Goal: Task Accomplishment & Management: Manage account settings

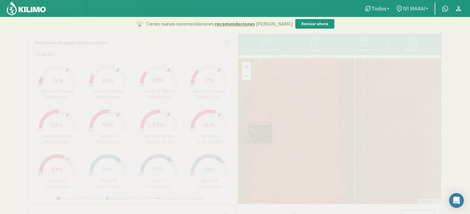
click at [428, 8] on b at bounding box center [427, 8] width 2 height 1
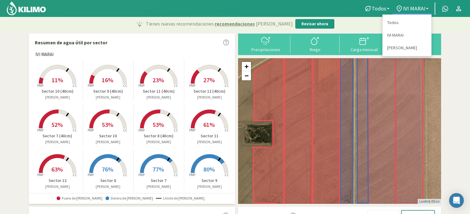
click at [398, 46] on link "La Higuera" at bounding box center [406, 48] width 49 height 13
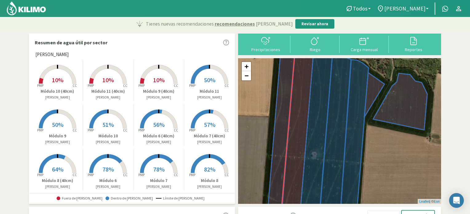
scroll to position [5, 0]
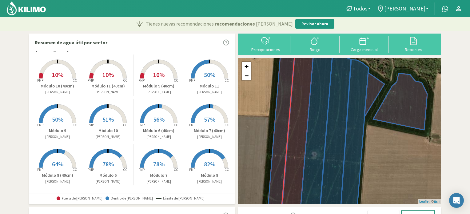
click at [112, 167] on span "78%" at bounding box center [107, 164] width 11 height 8
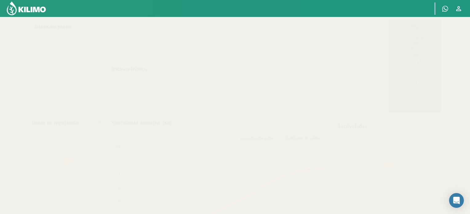
select select "1: Object"
select select "4: Object"
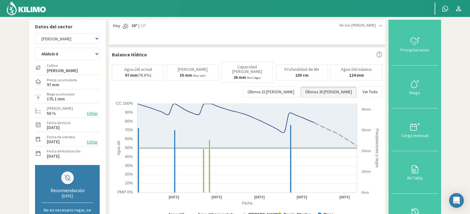
click at [92, 113] on button "Editar" at bounding box center [92, 113] width 14 height 7
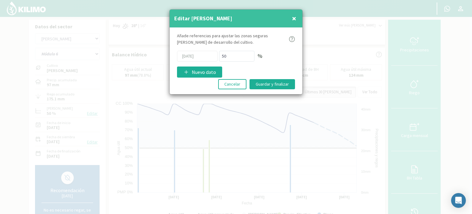
click at [295, 18] on span "×" at bounding box center [294, 18] width 4 height 10
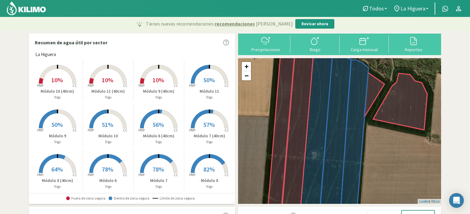
click at [427, 7] on link "La Higuera" at bounding box center [411, 9] width 42 height 12
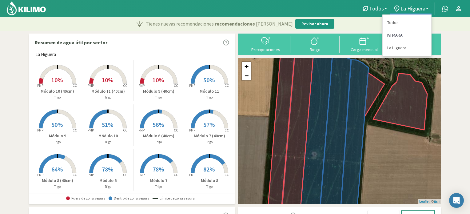
click at [396, 33] on link "IVI MARAI" at bounding box center [406, 35] width 49 height 13
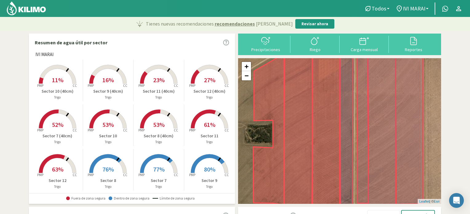
click at [157, 168] on span "77%" at bounding box center [158, 169] width 11 height 8
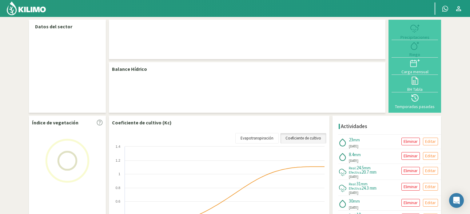
select select "6: Object"
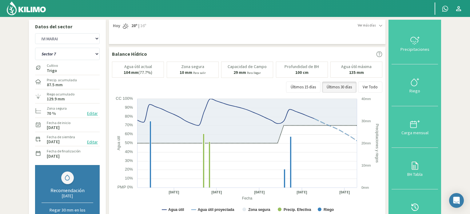
click at [95, 114] on button "Editar" at bounding box center [92, 113] width 14 height 7
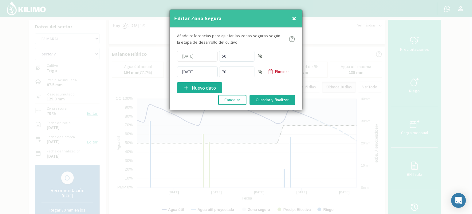
click at [294, 19] on span "×" at bounding box center [294, 18] width 4 height 10
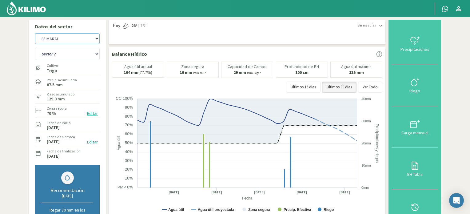
click at [97, 39] on select "IVI [PERSON_NAME]" at bounding box center [67, 38] width 65 height 11
click at [35, 33] on select "IVI [PERSON_NAME]" at bounding box center [67, 38] width 65 height 11
select select "3: Object"
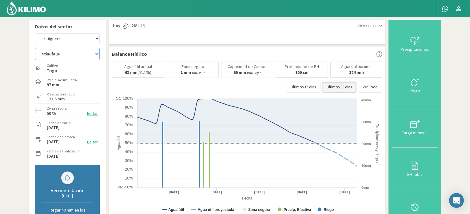
click at [97, 53] on select "Módulo 10 Módulo 10 (40cm) Módulo 11 Módulo 11 (40cm) Módulo 6 Módulo 6 (40cm) …" at bounding box center [67, 54] width 65 height 12
select select "16: Object"
click at [35, 48] on select "Módulo 10 Módulo 10 (40cm) Módulo 11 Módulo 11 (40cm) Módulo 6 Módulo 6 (40cm) …" at bounding box center [67, 54] width 65 height 12
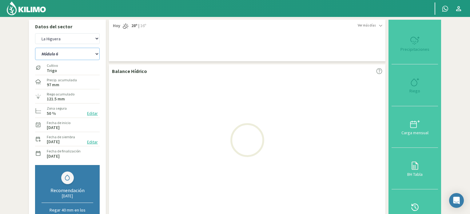
select select "5: Object"
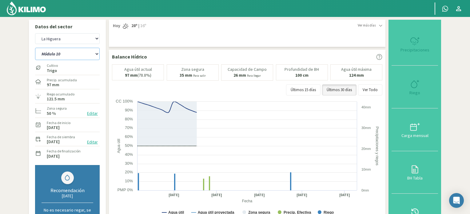
select select "28: Object"
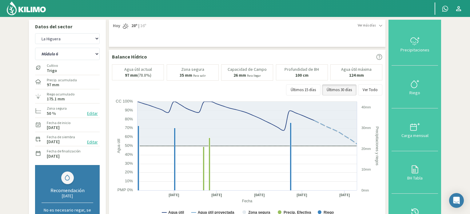
click at [94, 114] on button "Editar" at bounding box center [92, 113] width 14 height 7
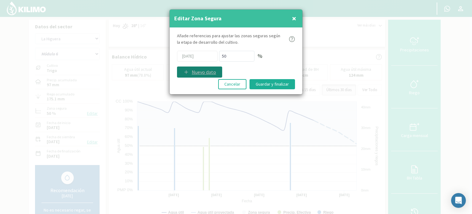
click at [204, 71] on p "Nuevo dato" at bounding box center [204, 71] width 24 height 7
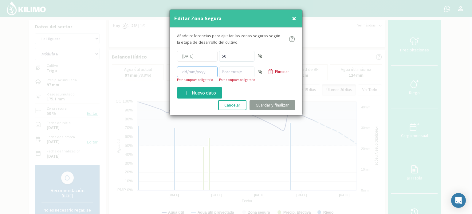
click at [192, 73] on input at bounding box center [197, 71] width 41 height 11
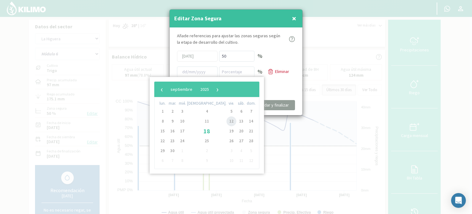
click at [227, 122] on span "12" at bounding box center [232, 121] width 10 height 10
type input "[DATE]"
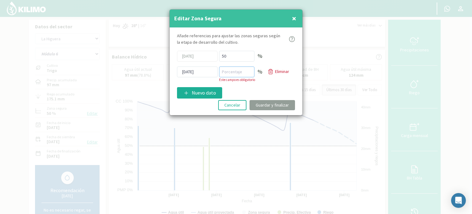
click at [239, 70] on input "number" at bounding box center [236, 71] width 35 height 11
type input "70"
click at [253, 89] on div "Añade referencias para ajustar las zonas seguras [PERSON_NAME] de desarrollo de…" at bounding box center [236, 71] width 133 height 87
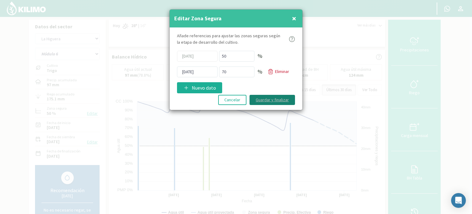
click at [271, 100] on button "Guardar y finalizar" at bounding box center [273, 100] width 46 height 10
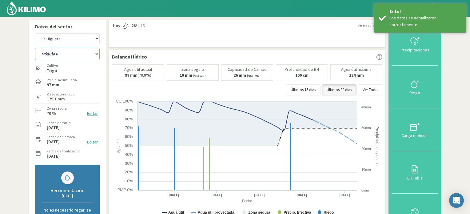
click at [97, 54] on select "Módulo 10 Módulo 10 (40cm) Módulo 11 Módulo 11 (40cm) Módulo 6 Módulo 6 (40cm) …" at bounding box center [67, 54] width 65 height 12
select select "29: Object"
click at [35, 48] on select "Módulo 10 Módulo 10 (40cm) Módulo 11 Módulo 11 (40cm) Módulo 6 Módulo 6 (40cm) …" at bounding box center [67, 54] width 65 height 12
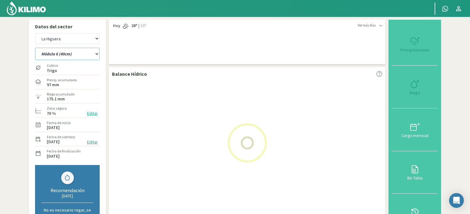
select select "7: Object"
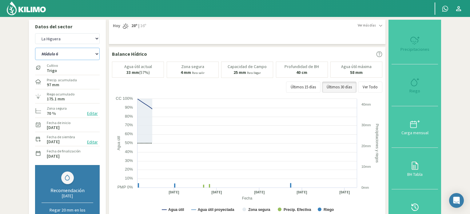
select select "41: Object"
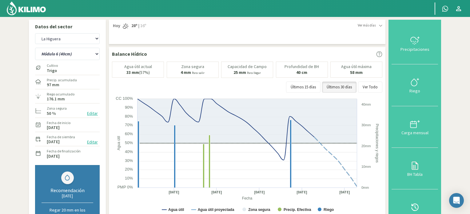
click at [92, 113] on button "Editar" at bounding box center [92, 113] width 14 height 7
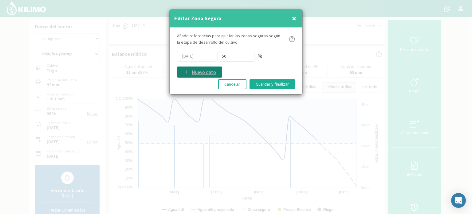
click at [197, 71] on p "Nuevo dato" at bounding box center [204, 71] width 24 height 7
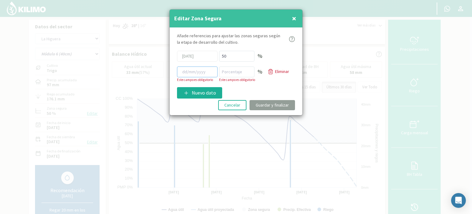
click at [196, 72] on input at bounding box center [197, 71] width 41 height 11
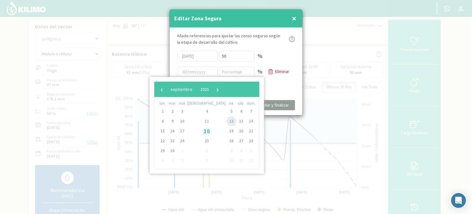
click at [227, 121] on span "12" at bounding box center [232, 121] width 10 height 10
type input "[DATE]"
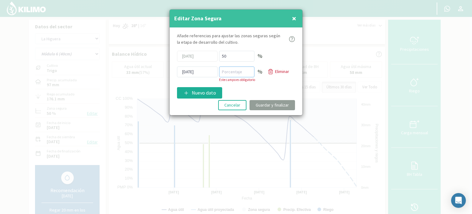
click at [242, 72] on input "number" at bounding box center [236, 71] width 35 height 11
type input "70"
click at [251, 85] on div "Añade referencias para ajustar las zonas seguras [PERSON_NAME] de desarrollo de…" at bounding box center [236, 71] width 133 height 87
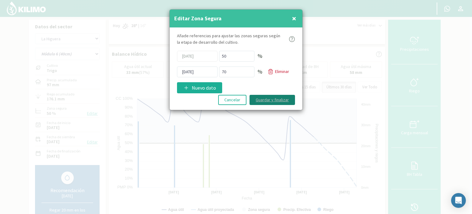
click at [268, 97] on button "Guardar y finalizar" at bounding box center [273, 100] width 46 height 10
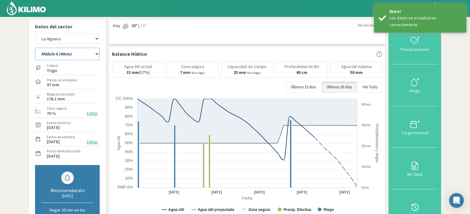
click at [96, 54] on select "Módulo 10 Módulo 10 (40cm) Módulo 11 Módulo 11 (40cm) Módulo 6 Módulo 6 (40cm) …" at bounding box center [67, 54] width 65 height 12
select select "42: Object"
click at [35, 48] on select "Módulo 10 Módulo 10 (40cm) Módulo 11 Módulo 11 (40cm) Módulo 6 Módulo 6 (40cm) …" at bounding box center [67, 54] width 65 height 12
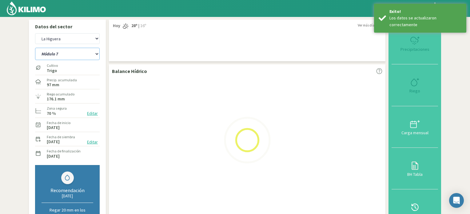
select select "9: Object"
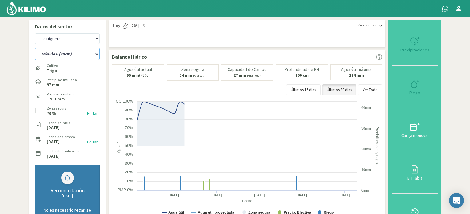
select select "54: Object"
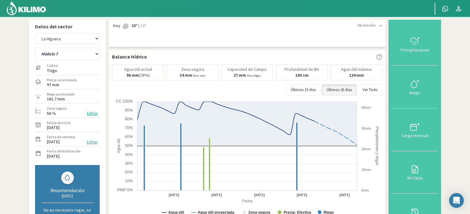
click at [94, 114] on button "Editar" at bounding box center [92, 113] width 14 height 7
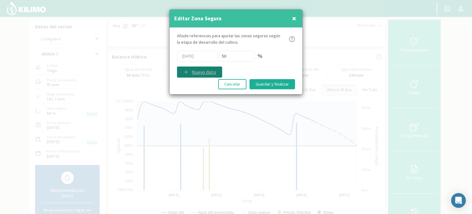
click at [200, 70] on p "Nuevo dato" at bounding box center [204, 71] width 24 height 7
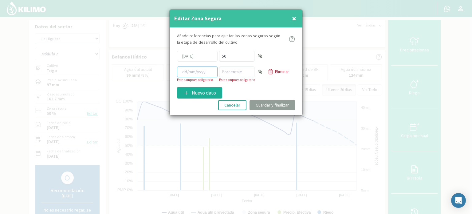
click at [201, 70] on input at bounding box center [197, 71] width 41 height 11
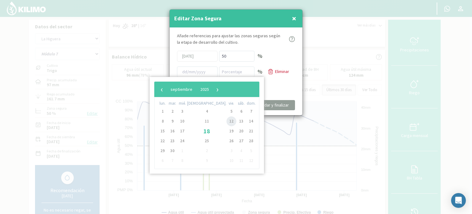
click at [227, 120] on span "12" at bounding box center [232, 121] width 10 height 10
type input "[DATE]"
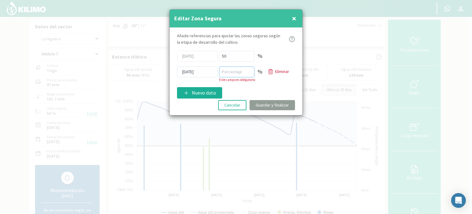
click at [237, 72] on input "number" at bounding box center [236, 71] width 35 height 11
type input "70"
click at [255, 87] on div "Añade referencias para ajustar las zonas seguras [PERSON_NAME] de desarrollo de…" at bounding box center [236, 71] width 133 height 87
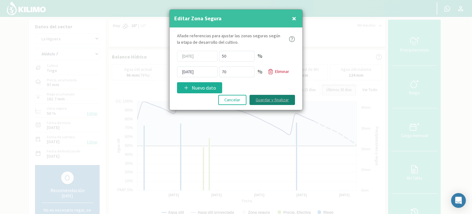
click at [266, 99] on button "Guardar y finalizar" at bounding box center [273, 100] width 46 height 10
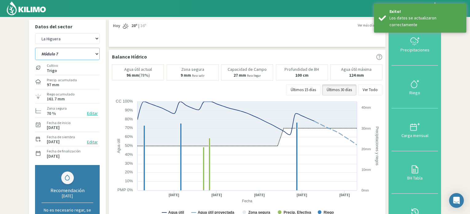
click at [97, 53] on select "Módulo 10 Módulo 10 (40cm) Módulo 11 Módulo 11 (40cm) Módulo 6 Módulo 6 (40cm) …" at bounding box center [67, 54] width 65 height 12
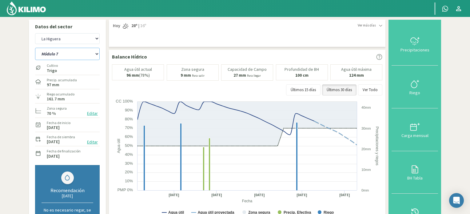
select select "55: Object"
click at [35, 48] on select "Módulo 10 Módulo 10 (40cm) Módulo 11 Módulo 11 (40cm) Módulo 6 Módulo 6 (40cm) …" at bounding box center [67, 54] width 65 height 12
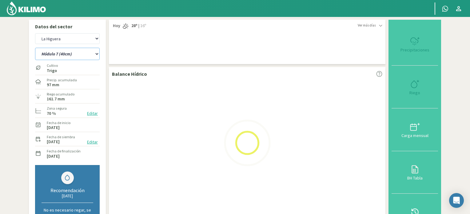
select select "11: Object"
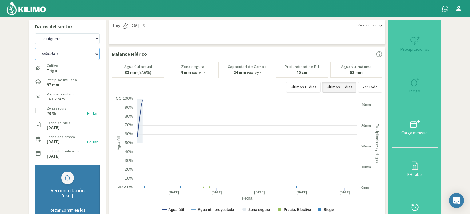
select select "67: Object"
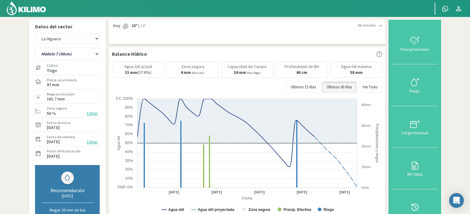
click at [90, 113] on button "Editar" at bounding box center [92, 113] width 14 height 7
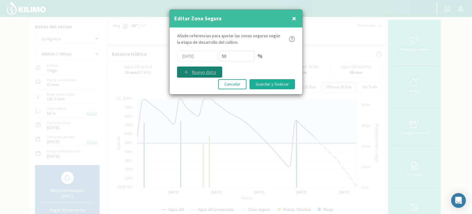
click at [200, 72] on p "Nuevo dato" at bounding box center [204, 71] width 24 height 7
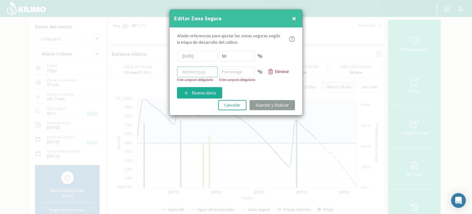
click at [200, 71] on input at bounding box center [197, 71] width 41 height 11
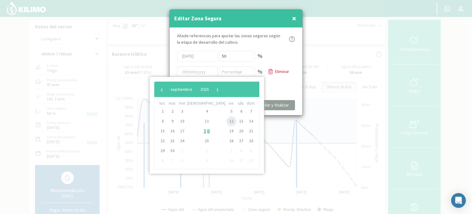
click at [227, 120] on span "12" at bounding box center [232, 121] width 10 height 10
type input "[DATE]"
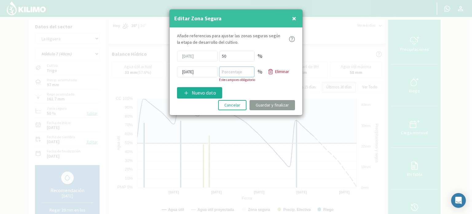
click at [236, 71] on input "number" at bounding box center [236, 71] width 35 height 11
type input "70"
click at [273, 86] on div "Añade referencias para ajustar las zonas seguras [PERSON_NAME] de desarrollo de…" at bounding box center [236, 71] width 133 height 87
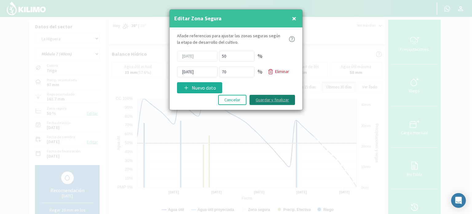
click at [274, 97] on button "Guardar y finalizar" at bounding box center [273, 100] width 46 height 10
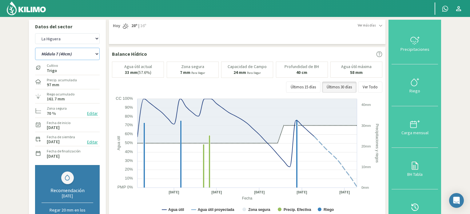
click at [98, 54] on select "Módulo 10 Módulo 10 (40cm) Módulo 11 Módulo 11 (40cm) Módulo 6 Módulo 6 (40cm) …" at bounding box center [67, 54] width 65 height 12
select select "68: Object"
click at [35, 48] on select "Módulo 10 Módulo 10 (40cm) Módulo 11 Módulo 11 (40cm) Módulo 6 Módulo 6 (40cm) …" at bounding box center [67, 54] width 65 height 12
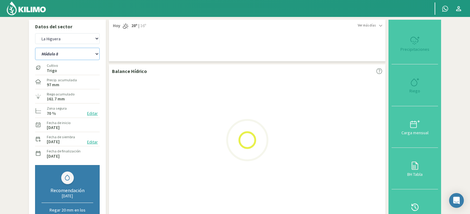
select select "13: Object"
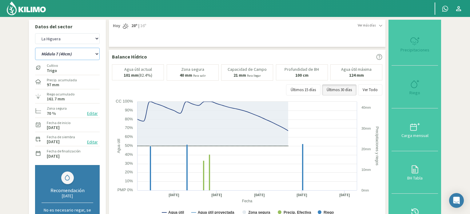
select select "80: Object"
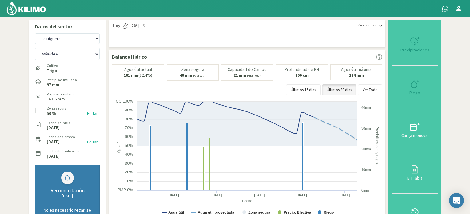
click at [91, 113] on button "Editar" at bounding box center [92, 113] width 14 height 7
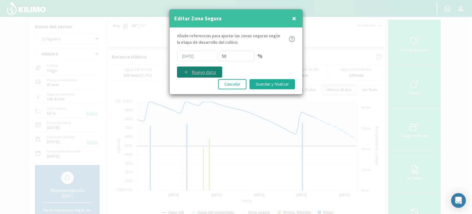
click at [199, 73] on p "Nuevo dato" at bounding box center [204, 71] width 24 height 7
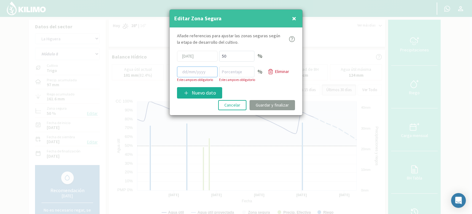
click at [202, 71] on input at bounding box center [197, 71] width 41 height 11
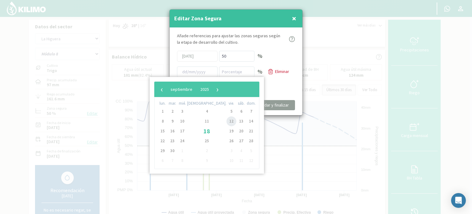
click at [227, 120] on span "12" at bounding box center [232, 121] width 10 height 10
type input "[DATE]"
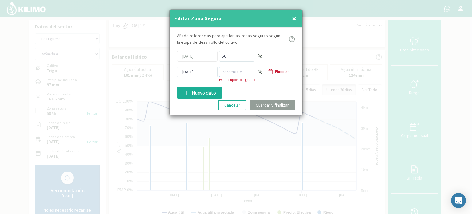
drag, startPoint x: 239, startPoint y: 70, endPoint x: 241, endPoint y: 66, distance: 4.3
click at [239, 70] on input "number" at bounding box center [236, 71] width 35 height 11
type input "70"
click at [258, 91] on div "Añade referencias para ajustar las zonas seguras [PERSON_NAME] de desarrollo de…" at bounding box center [236, 71] width 133 height 87
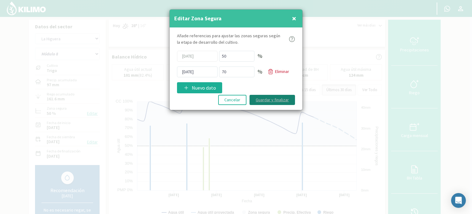
click at [260, 98] on button "Guardar y finalizar" at bounding box center [273, 100] width 46 height 10
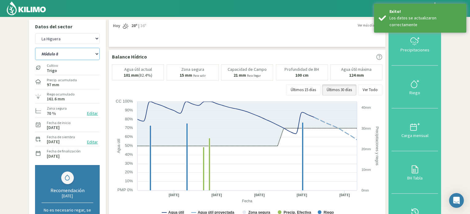
click at [98, 54] on select "Módulo 10 Módulo 10 (40cm) Módulo 11 Módulo 11 (40cm) Módulo 6 Módulo 6 (40cm) …" at bounding box center [67, 54] width 65 height 12
select select "81: Object"
click at [35, 48] on select "Módulo 10 Módulo 10 (40cm) Módulo 11 Módulo 11 (40cm) Módulo 6 Módulo 6 (40cm) …" at bounding box center [67, 54] width 65 height 12
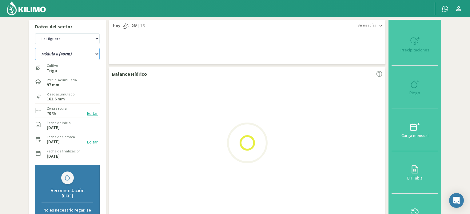
select select "15: Object"
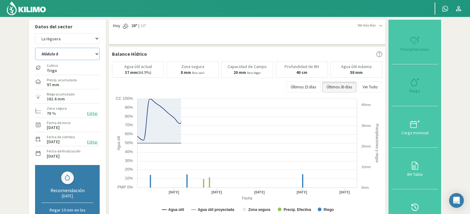
select select "93: Object"
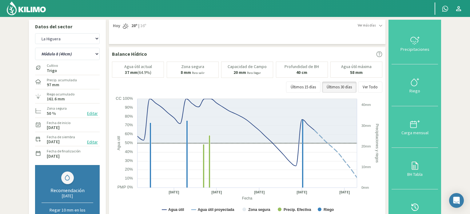
click at [93, 113] on button "Editar" at bounding box center [92, 113] width 14 height 7
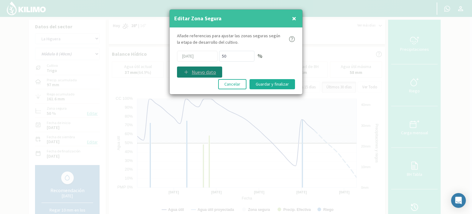
click at [188, 72] on icon at bounding box center [186, 72] width 6 height 6
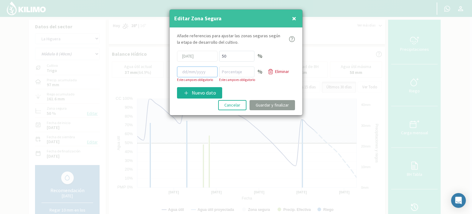
click at [190, 70] on input at bounding box center [197, 71] width 41 height 11
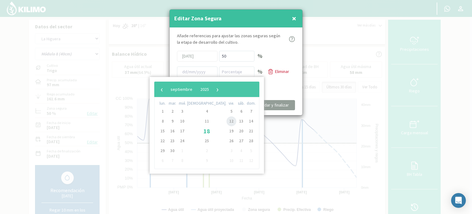
click at [227, 119] on span "12" at bounding box center [232, 121] width 10 height 10
type input "[DATE]"
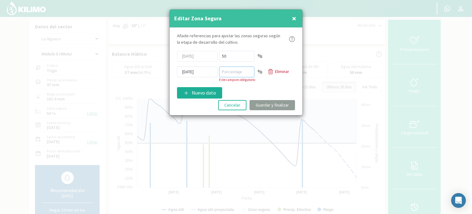
click at [234, 74] on input "number" at bounding box center [236, 71] width 35 height 11
type input "70"
click at [276, 86] on div "Añade referencias para ajustar las zonas seguras [PERSON_NAME] de desarrollo de…" at bounding box center [236, 71] width 133 height 87
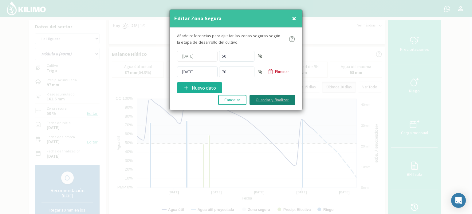
click at [271, 101] on button "Guardar y finalizar" at bounding box center [273, 100] width 46 height 10
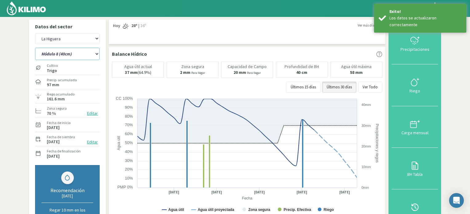
click at [97, 53] on select "Módulo 10 Módulo 10 (40cm) Módulo 11 Módulo 11 (40cm) Módulo 6 Módulo 6 (40cm) …" at bounding box center [67, 54] width 65 height 12
select select "94: Object"
click at [35, 48] on select "Módulo 10 Módulo 10 (40cm) Módulo 11 Módulo 11 (40cm) Módulo 6 Módulo 6 (40cm) …" at bounding box center [67, 54] width 65 height 12
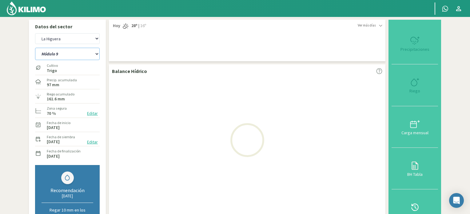
select select "17: Object"
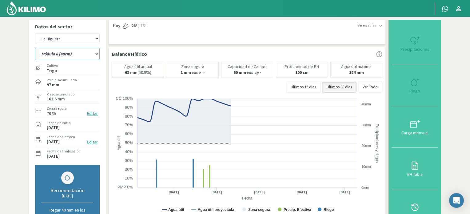
select select "106: Object"
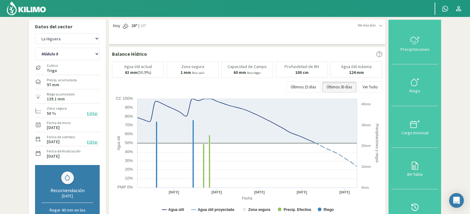
click at [93, 113] on button "Editar" at bounding box center [92, 113] width 14 height 7
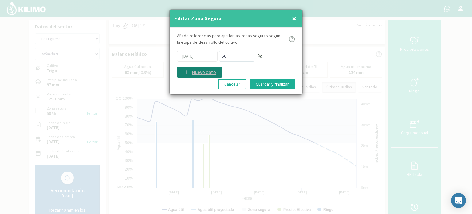
click at [201, 70] on p "Nuevo dato" at bounding box center [204, 71] width 24 height 7
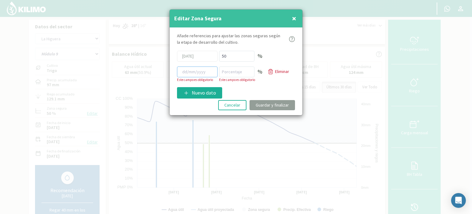
click at [196, 73] on input at bounding box center [197, 71] width 41 height 11
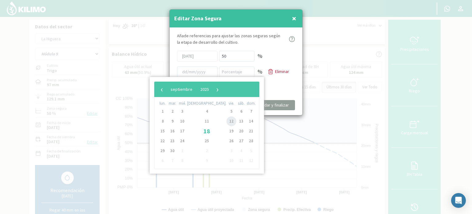
click at [227, 120] on span "12" at bounding box center [232, 121] width 10 height 10
type input "[DATE]"
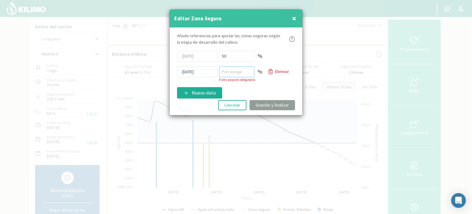
click at [237, 73] on input "number" at bounding box center [236, 71] width 35 height 11
type input "70"
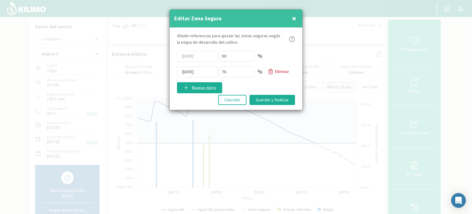
click at [280, 88] on div "Añade referencias para ajustar las zonas seguras [PERSON_NAME] de desarrollo de…" at bounding box center [236, 69] width 133 height 82
click at [279, 97] on button "Guardar y finalizar" at bounding box center [273, 100] width 46 height 10
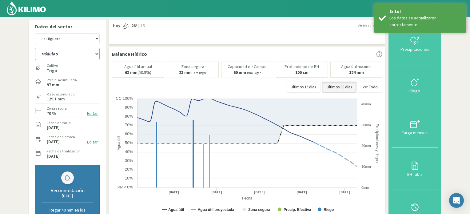
click at [97, 54] on select "Módulo 10 Módulo 10 (40cm) Módulo 11 Módulo 11 (40cm) Módulo 6 Módulo 6 (40cm) …" at bounding box center [67, 54] width 65 height 12
select select "107: Object"
click at [35, 48] on select "Módulo 10 Módulo 10 (40cm) Módulo 11 Módulo 11 (40cm) Módulo 6 Módulo 6 (40cm) …" at bounding box center [67, 54] width 65 height 12
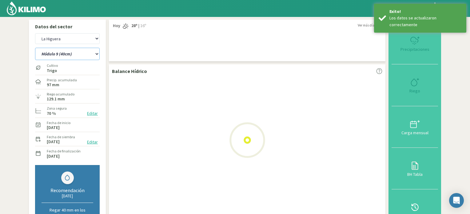
select select "19: Object"
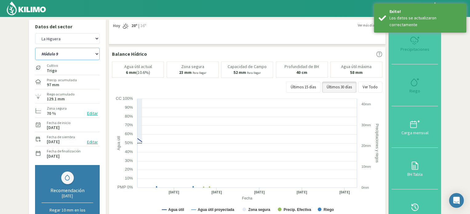
select select "119: Object"
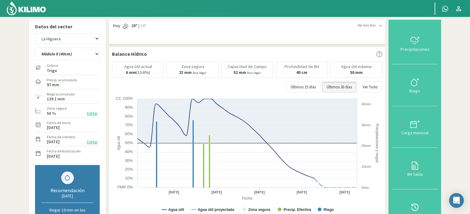
click at [93, 113] on button "Editar" at bounding box center [92, 113] width 14 height 7
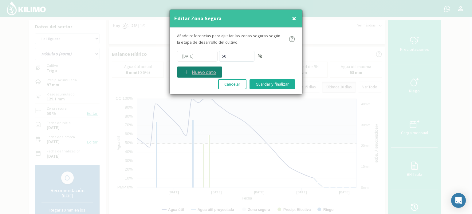
click at [207, 71] on p "Nuevo dato" at bounding box center [204, 71] width 24 height 7
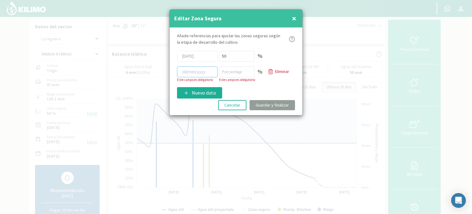
click at [205, 70] on input at bounding box center [197, 71] width 41 height 11
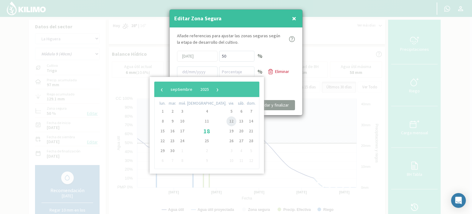
click at [227, 121] on span "12" at bounding box center [232, 121] width 10 height 10
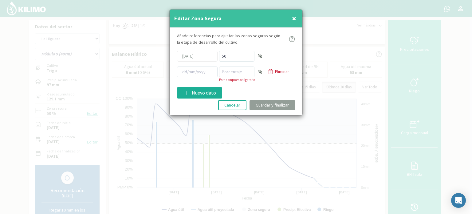
type input "[DATE]"
click at [232, 71] on input "number" at bounding box center [236, 71] width 35 height 11
type input "70"
click at [264, 91] on div "Añade referencias para ajustar las zonas seguras [PERSON_NAME] de desarrollo de…" at bounding box center [236, 71] width 133 height 87
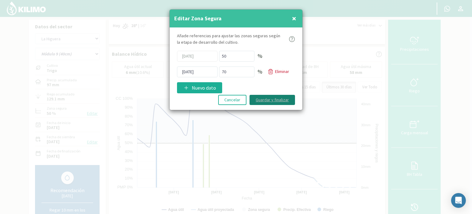
click at [265, 101] on button "Guardar y finalizar" at bounding box center [273, 100] width 46 height 10
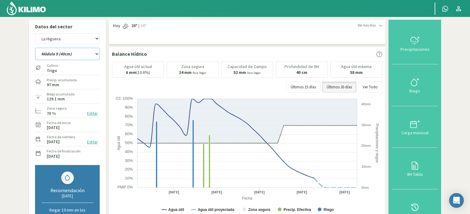
click at [97, 54] on select "Módulo 10 Módulo 10 (40cm) Módulo 11 Módulo 11 (40cm) Módulo 6 Módulo 6 (40cm) …" at bounding box center [67, 54] width 65 height 12
select select "108: Object"
click at [35, 48] on select "Módulo 10 Módulo 10 (40cm) Módulo 11 Módulo 11 (40cm) Módulo 6 Módulo 6 (40cm) …" at bounding box center [67, 54] width 65 height 12
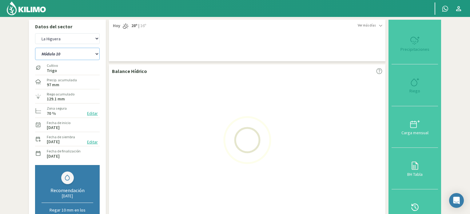
select select "21: Object"
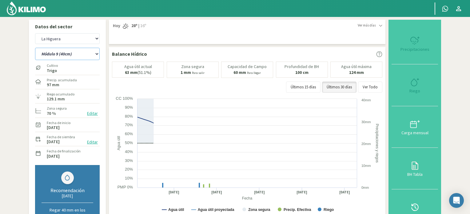
select select "120: Object"
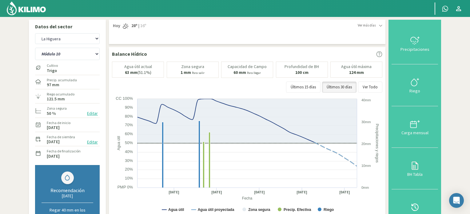
click at [95, 113] on button "Editar" at bounding box center [92, 113] width 14 height 7
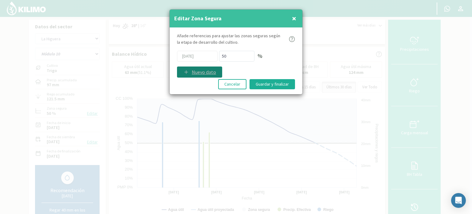
click at [197, 73] on p "Nuevo dato" at bounding box center [204, 71] width 24 height 7
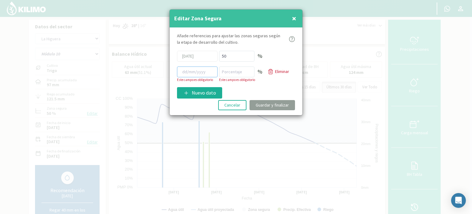
click at [197, 71] on input at bounding box center [197, 71] width 41 height 11
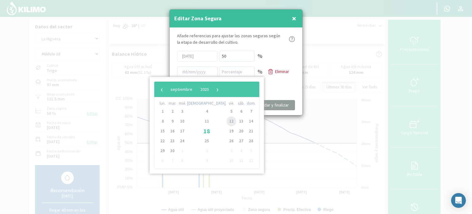
click at [227, 118] on span "12" at bounding box center [232, 121] width 10 height 10
type input "[DATE]"
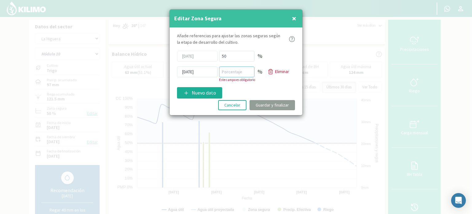
click at [232, 72] on input "number" at bounding box center [236, 71] width 35 height 11
type input "70"
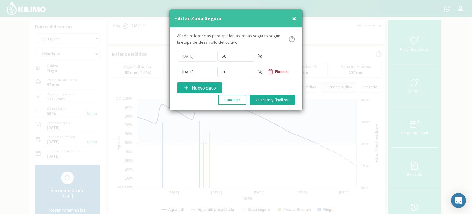
click at [278, 90] on div "Añade referencias para ajustar las zonas seguras [PERSON_NAME] de desarrollo de…" at bounding box center [236, 69] width 133 height 82
click at [276, 99] on button "Guardar y finalizar" at bounding box center [273, 100] width 46 height 10
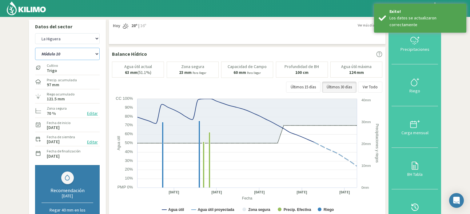
click at [97, 53] on select "Módulo 10 Módulo 10 (40cm) Módulo 11 Módulo 11 (40cm) Módulo 6 Módulo 6 (40cm) …" at bounding box center [67, 54] width 65 height 12
select select "121: Object"
click at [35, 48] on select "Módulo 10 Módulo 10 (40cm) Módulo 11 Módulo 11 (40cm) Módulo 6 Módulo 6 (40cm) …" at bounding box center [67, 54] width 65 height 12
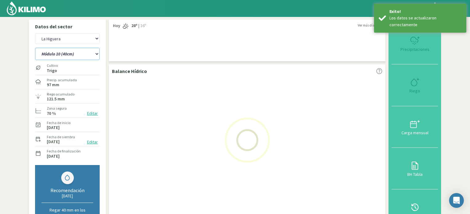
select select "23: Object"
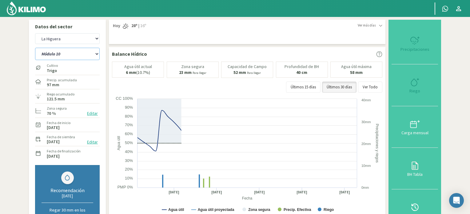
select select "133: Object"
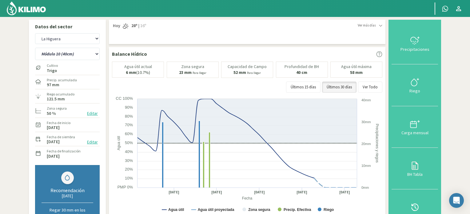
click at [93, 114] on button "Editar" at bounding box center [92, 113] width 14 height 7
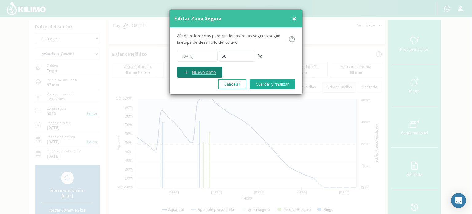
click at [192, 71] on p "Nuevo dato" at bounding box center [204, 71] width 24 height 7
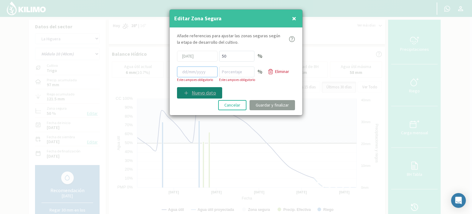
click at [192, 71] on input at bounding box center [197, 71] width 41 height 11
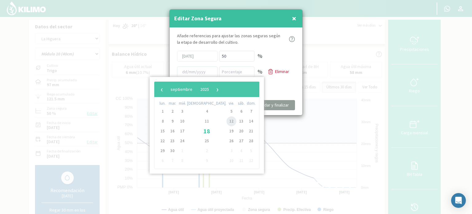
click at [227, 120] on span "12" at bounding box center [232, 121] width 10 height 10
type input "[DATE]"
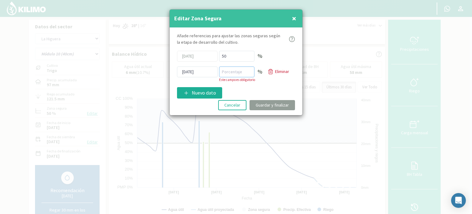
click at [242, 71] on input "number" at bounding box center [236, 71] width 35 height 11
type input "70"
click at [273, 85] on div "Añade referencias para ajustar las zonas seguras [PERSON_NAME] de desarrollo de…" at bounding box center [236, 71] width 133 height 87
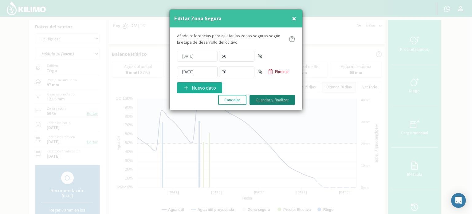
click at [276, 97] on button "Guardar y finalizar" at bounding box center [273, 100] width 46 height 10
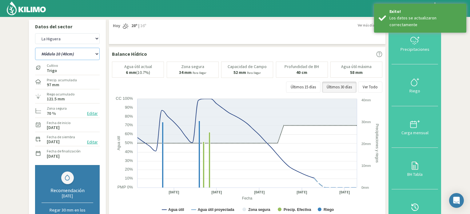
click at [97, 53] on select "Módulo 10 Módulo 10 (40cm) Módulo 11 Módulo 11 (40cm) Módulo 6 Módulo 6 (40cm) …" at bounding box center [67, 54] width 65 height 12
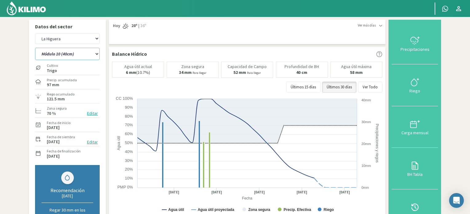
select select "134: Object"
click at [35, 48] on select "Módulo 10 Módulo 10 (40cm) Módulo 11 Módulo 11 (40cm) Módulo 6 Módulo 6 (40cm) …" at bounding box center [67, 54] width 65 height 12
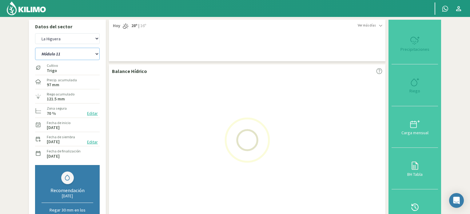
select select "25: Object"
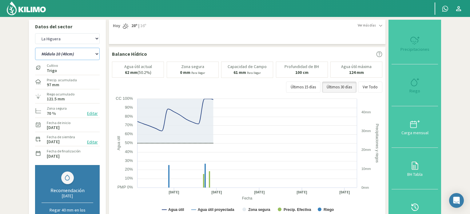
select select "146: Object"
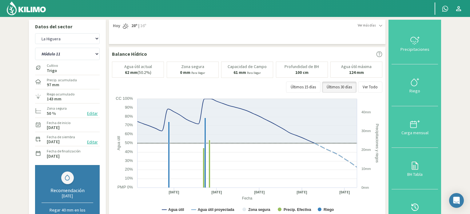
click at [93, 113] on button "Editar" at bounding box center [92, 113] width 14 height 7
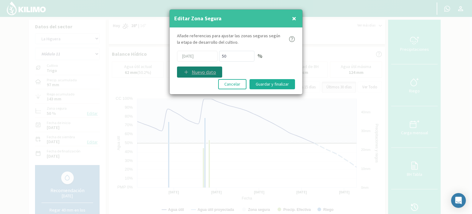
click at [203, 70] on p "Nuevo dato" at bounding box center [204, 71] width 24 height 7
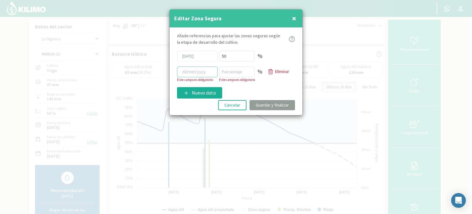
click at [202, 72] on input at bounding box center [197, 71] width 41 height 11
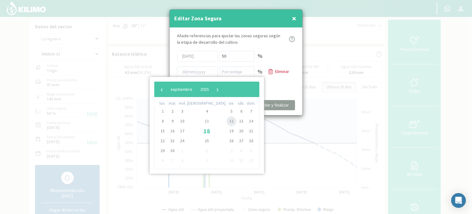
click at [227, 122] on span "12" at bounding box center [232, 121] width 10 height 10
type input "[DATE]"
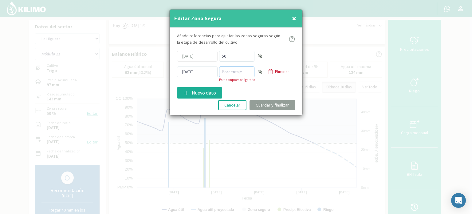
drag, startPoint x: 236, startPoint y: 72, endPoint x: 236, endPoint y: 69, distance: 3.4
click at [236, 72] on input "number" at bounding box center [236, 71] width 35 height 11
type input "70"
click at [260, 89] on div "Añade referencias para ajustar las zonas seguras [PERSON_NAME] de desarrollo de…" at bounding box center [236, 71] width 133 height 87
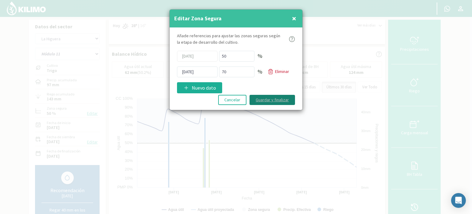
click at [266, 98] on button "Guardar y finalizar" at bounding box center [273, 100] width 46 height 10
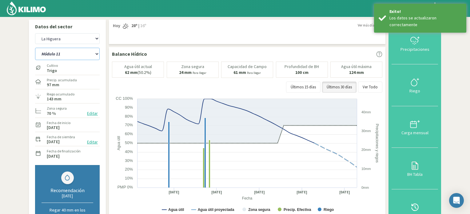
click at [97, 54] on select "Módulo 10 Módulo 10 (40cm) Módulo 11 Módulo 11 (40cm) Módulo 6 Módulo 6 (40cm) …" at bounding box center [67, 54] width 65 height 12
select select "147: Object"
click at [35, 48] on select "Módulo 10 Módulo 10 (40cm) Módulo 11 Módulo 11 (40cm) Módulo 6 Módulo 6 (40cm) …" at bounding box center [67, 54] width 65 height 12
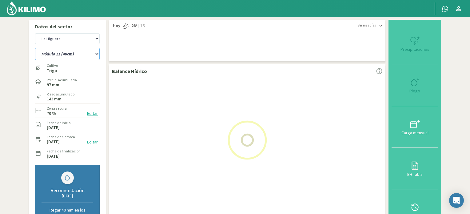
select select "27: Object"
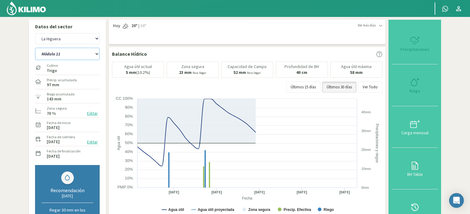
select select "159: Object"
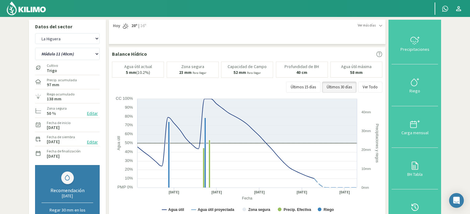
click at [93, 112] on button "Editar" at bounding box center [92, 113] width 14 height 7
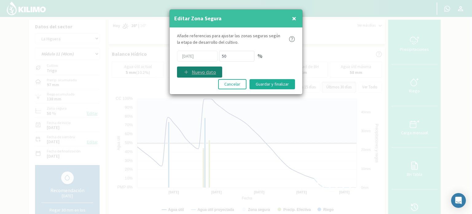
click at [198, 70] on p "Nuevo dato" at bounding box center [204, 71] width 24 height 7
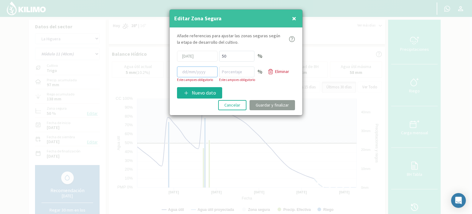
click at [200, 71] on input at bounding box center [197, 71] width 41 height 11
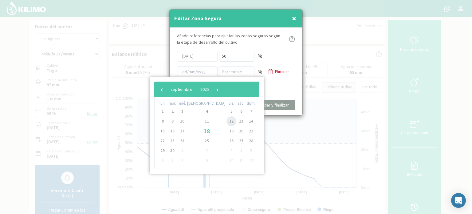
click at [227, 121] on span "12" at bounding box center [232, 121] width 10 height 10
type input "[DATE]"
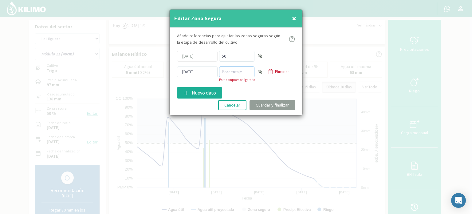
click at [242, 71] on input "number" at bounding box center [236, 71] width 35 height 11
type input "70"
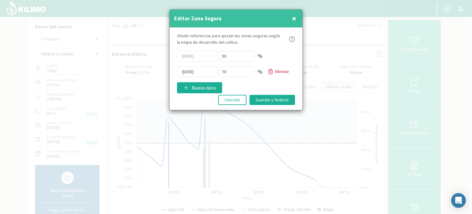
click at [280, 89] on div "Añade referencias para ajustar las zonas seguras [PERSON_NAME] de desarrollo de…" at bounding box center [236, 69] width 133 height 82
click at [269, 99] on button "Guardar y finalizar" at bounding box center [273, 100] width 46 height 10
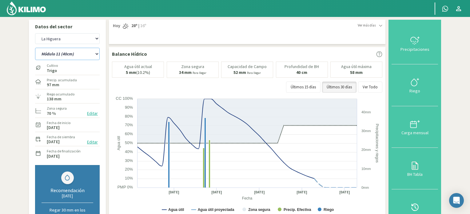
click at [95, 54] on select "Módulo 10 Módulo 10 (40cm) Módulo 11 Módulo 11 (40cm) Módulo 6 Módulo 6 (40cm) …" at bounding box center [67, 54] width 65 height 12
click at [35, 48] on select "Módulo 10 Módulo 10 (40cm) Módulo 11 Módulo 11 (40cm) Módulo 6 Módulo 6 (40cm) …" at bounding box center [67, 54] width 65 height 12
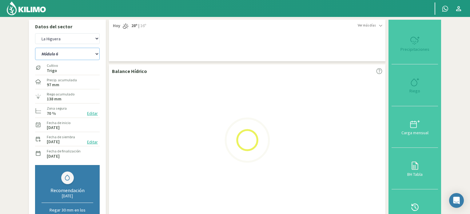
select select "159: Object"
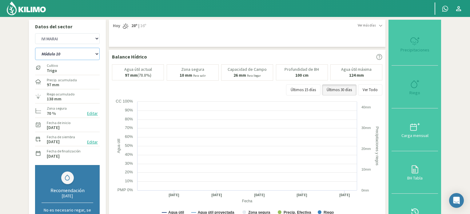
select select "29: Object"
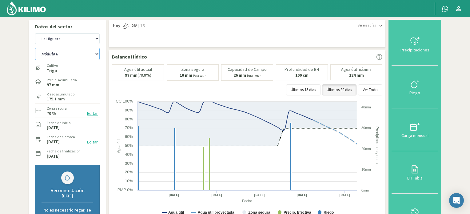
click at [95, 54] on select "Módulo 10 Módulo 10 (40cm) Módulo 11 Módulo 11 (40cm) Módulo 6 Módulo 6 (40cm) …" at bounding box center [67, 54] width 65 height 12
click at [35, 48] on select "Módulo 10 Módulo 10 (40cm) Módulo 11 Módulo 11 (40cm) Módulo 6 Módulo 6 (40cm) …" at bounding box center [67, 54] width 65 height 12
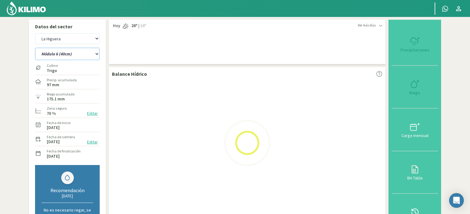
select select "172: Object"
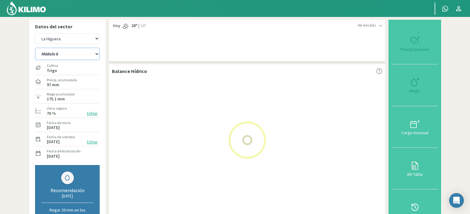
select select "31: Object"
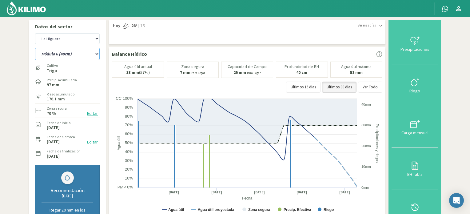
click at [97, 54] on select "Módulo 10 Módulo 10 (40cm) Módulo 11 Módulo 11 (40cm) Módulo 6 Módulo 6 (40cm) …" at bounding box center [67, 54] width 65 height 12
click at [35, 48] on select "Módulo 10 Módulo 10 (40cm) Módulo 11 Módulo 11 (40cm) Módulo 6 Módulo 6 (40cm) …" at bounding box center [67, 54] width 65 height 12
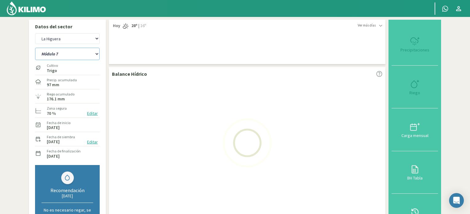
select select "185: Object"
select select "33: Object"
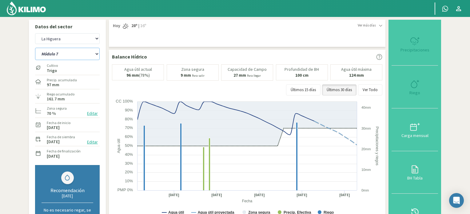
click at [96, 53] on select "Módulo 10 Módulo 10 (40cm) Módulo 11 Módulo 11 (40cm) Módulo 6 Módulo 6 (40cm) …" at bounding box center [67, 54] width 65 height 12
click at [35, 48] on select "Módulo 10 Módulo 10 (40cm) Módulo 11 Módulo 11 (40cm) Módulo 6 Módulo 6 (40cm) …" at bounding box center [67, 54] width 65 height 12
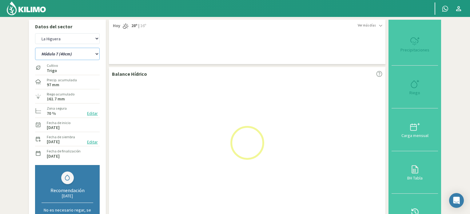
select select "198: Object"
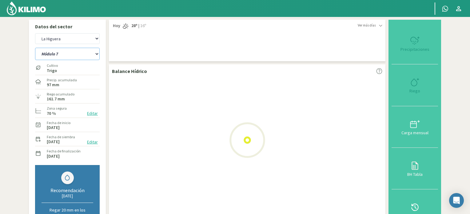
select select "35: Object"
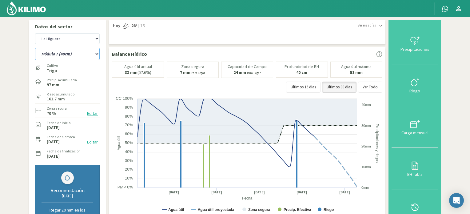
click at [96, 54] on select "Módulo 10 Módulo 10 (40cm) Módulo 11 Módulo 11 (40cm) Módulo 6 Módulo 6 (40cm) …" at bounding box center [67, 54] width 65 height 12
click at [35, 48] on select "Módulo 10 Módulo 10 (40cm) Módulo 11 Módulo 11 (40cm) Módulo 6 Módulo 6 (40cm) …" at bounding box center [67, 54] width 65 height 12
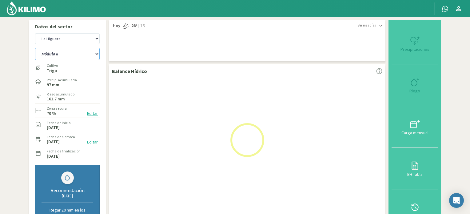
select select "211: Object"
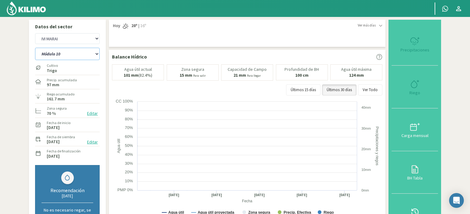
select select "37: Object"
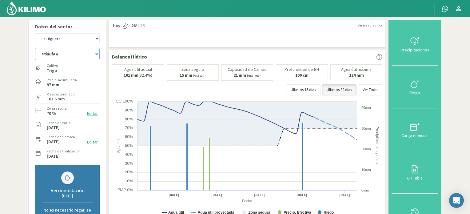
click at [98, 54] on select "Módulo 10 Módulo 10 (40cm) Módulo 11 Módulo 11 (40cm) Módulo 6 Módulo 6 (40cm) …" at bounding box center [67, 54] width 65 height 12
click at [35, 48] on select "Módulo 10 Módulo 10 (40cm) Módulo 11 Módulo 11 (40cm) Módulo 6 Módulo 6 (40cm) …" at bounding box center [67, 54] width 65 height 12
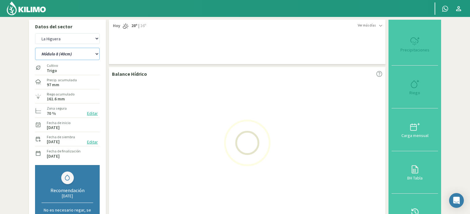
select select "224: Object"
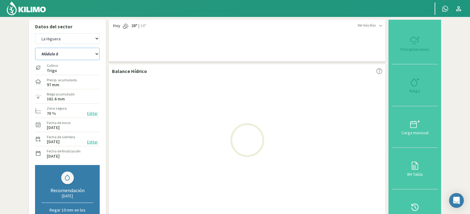
select select "39: Object"
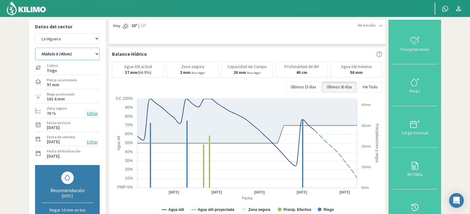
click at [96, 54] on select "Módulo 10 Módulo 10 (40cm) Módulo 11 Módulo 11 (40cm) Módulo 6 Módulo 6 (40cm) …" at bounding box center [67, 54] width 65 height 12
click at [35, 48] on select "Módulo 10 Módulo 10 (40cm) Módulo 11 Módulo 11 (40cm) Módulo 6 Módulo 6 (40cm) …" at bounding box center [67, 54] width 65 height 12
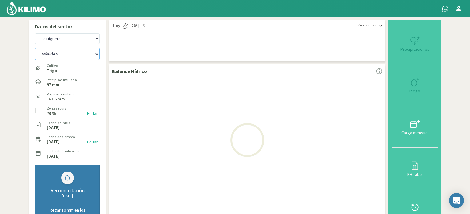
select select "237: Object"
select select "41: Object"
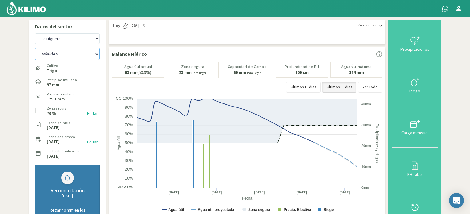
click at [97, 53] on select "Módulo 10 Módulo 10 (40cm) Módulo 11 Módulo 11 (40cm) Módulo 6 Módulo 6 (40cm) …" at bounding box center [67, 54] width 65 height 12
click at [35, 48] on select "Módulo 10 Módulo 10 (40cm) Módulo 11 Módulo 11 (40cm) Módulo 6 Módulo 6 (40cm) …" at bounding box center [67, 54] width 65 height 12
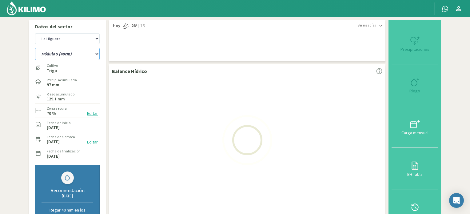
select select "250: Object"
select select "43: Object"
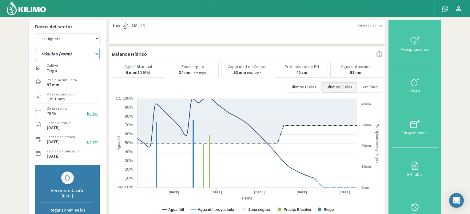
click at [98, 53] on select "Módulo 10 Módulo 10 (40cm) Módulo 11 Módulo 11 (40cm) Módulo 6 Módulo 6 (40cm) …" at bounding box center [67, 54] width 65 height 12
click at [35, 48] on select "Módulo 10 Módulo 10 (40cm) Módulo 11 Módulo 11 (40cm) Módulo 6 Módulo 6 (40cm) …" at bounding box center [67, 54] width 65 height 12
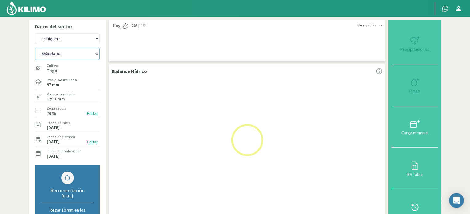
select select "263: Object"
select select "45: Object"
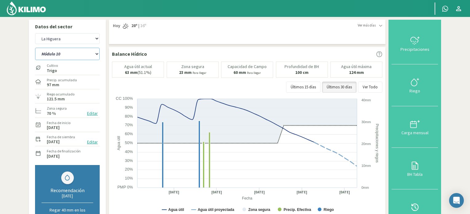
click at [98, 52] on select "Módulo 10 Módulo 10 (40cm) Módulo 11 Módulo 11 (40cm) Módulo 6 Módulo 6 (40cm) …" at bounding box center [67, 54] width 65 height 12
click at [35, 48] on select "Módulo 10 Módulo 10 (40cm) Módulo 11 Módulo 11 (40cm) Módulo 6 Módulo 6 (40cm) …" at bounding box center [67, 54] width 65 height 12
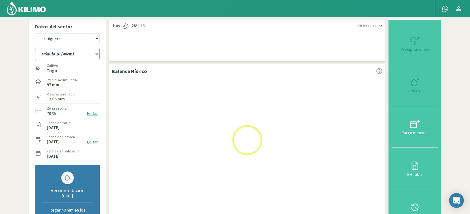
select select "264: Object"
select select "47: Object"
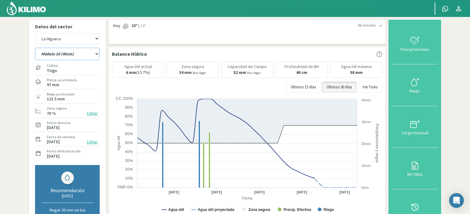
click at [96, 54] on select "Módulo 10 Módulo 10 (40cm) Módulo 11 Módulo 11 (40cm) Módulo 6 Módulo 6 (40cm) …" at bounding box center [67, 54] width 65 height 12
click at [35, 48] on select "Módulo 10 Módulo 10 (40cm) Módulo 11 Módulo 11 (40cm) Módulo 6 Módulo 6 (40cm) …" at bounding box center [67, 54] width 65 height 12
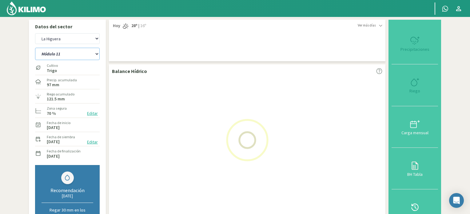
select select "277: Object"
select select "49: Object"
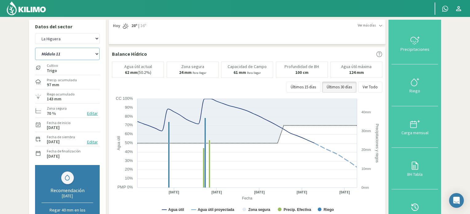
click at [98, 52] on select "Módulo 10 Módulo 10 (40cm) Módulo 11 Módulo 11 (40cm) Módulo 6 Módulo 6 (40cm) …" at bounding box center [67, 54] width 65 height 12
click at [35, 48] on select "Módulo 10 Módulo 10 (40cm) Módulo 11 Módulo 11 (40cm) Módulo 6 Módulo 6 (40cm) …" at bounding box center [67, 54] width 65 height 12
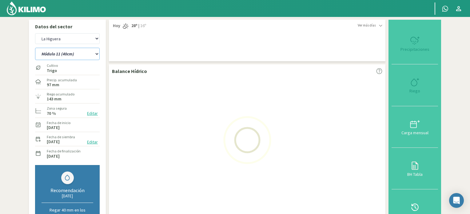
select select "290: Object"
select select "51: Object"
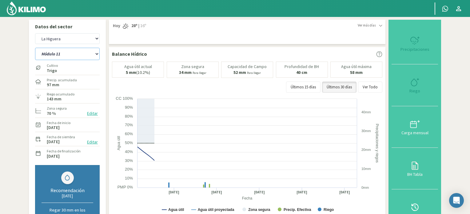
select select "303: Object"
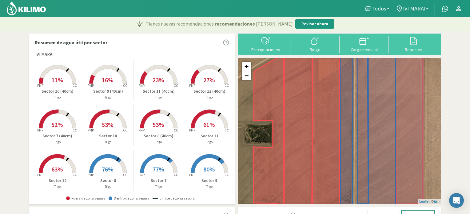
click at [428, 8] on b at bounding box center [427, 8] width 2 height 1
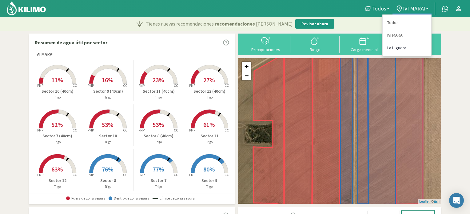
click at [391, 49] on link "La Higuera" at bounding box center [406, 48] width 49 height 13
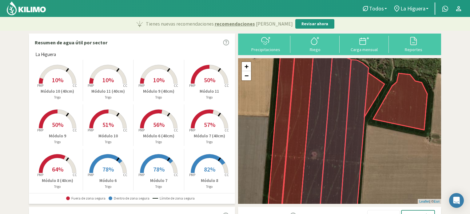
click at [108, 126] on span "51%" at bounding box center [107, 125] width 11 height 8
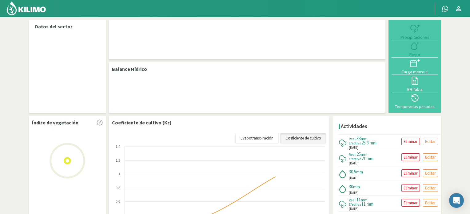
select select "1: Object"
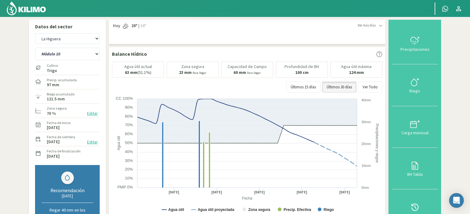
click at [31, 8] on img at bounding box center [26, 8] width 40 height 15
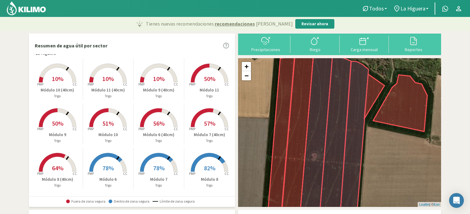
scroll to position [5, 0]
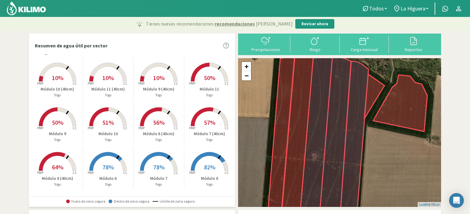
click at [111, 164] on span "78%" at bounding box center [107, 167] width 11 height 8
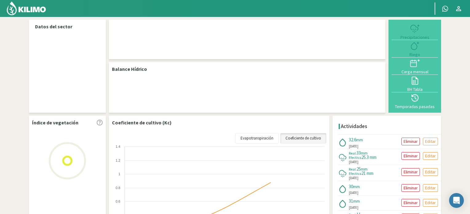
select select "1: Object"
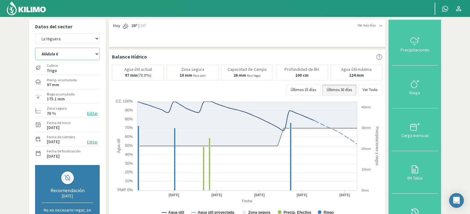
click at [97, 55] on select "Módulo 10 Módulo 10 (40cm) Módulo 11 Módulo 11 (40cm) Módulo 6 Módulo 6 (40cm) …" at bounding box center [67, 54] width 65 height 12
click at [35, 48] on select "Módulo 10 Módulo 10 (40cm) Módulo 11 Módulo 11 (40cm) Módulo 6 Módulo 6 (40cm) …" at bounding box center [67, 54] width 65 height 12
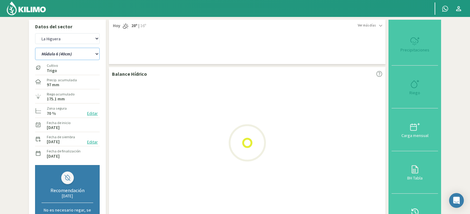
select select "4: Object"
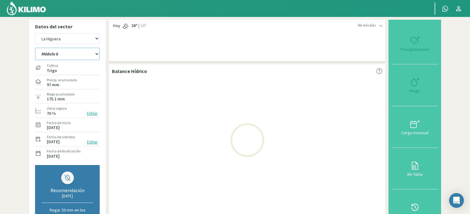
select select "3: Object"
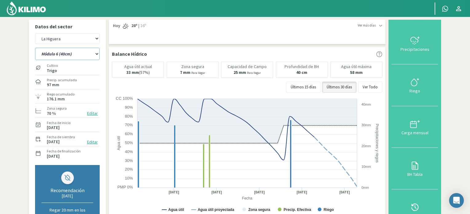
click at [97, 54] on select "Módulo 10 Módulo 10 (40cm) Módulo 11 Módulo 11 (40cm) Módulo 6 Módulo 6 (40cm) …" at bounding box center [67, 54] width 65 height 12
click at [35, 48] on select "Módulo 10 Módulo 10 (40cm) Módulo 11 Módulo 11 (40cm) Módulo 6 Módulo 6 (40cm) …" at bounding box center [67, 54] width 65 height 12
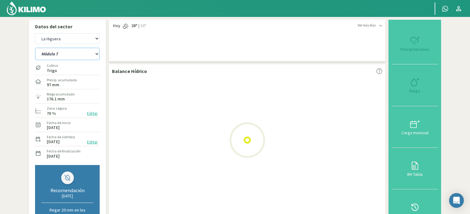
select select "17: Object"
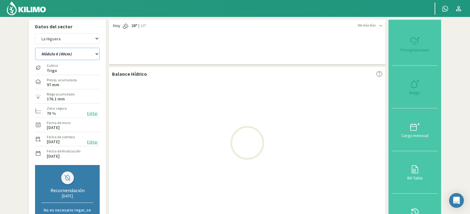
select select "5: Object"
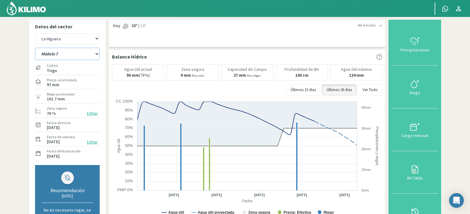
click at [96, 55] on select "Módulo 10 Módulo 10 (40cm) Módulo 11 Módulo 11 (40cm) Módulo 6 Módulo 6 (40cm) …" at bounding box center [67, 54] width 65 height 12
click at [35, 48] on select "Módulo 10 Módulo 10 (40cm) Módulo 11 Módulo 11 (40cm) Módulo 6 Módulo 6 (40cm) …" at bounding box center [67, 54] width 65 height 12
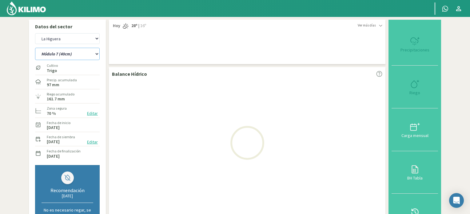
select select "30: Object"
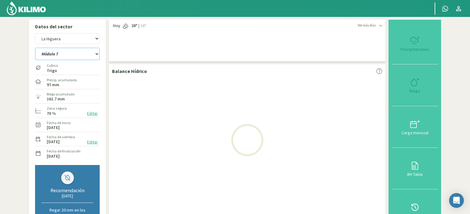
select select "7: Object"
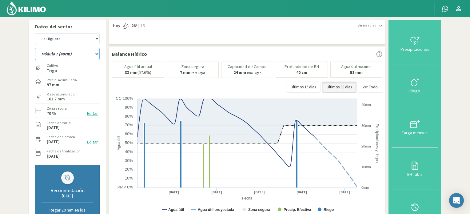
click at [97, 53] on select "Módulo 10 Módulo 10 (40cm) Módulo 11 Módulo 11 (40cm) Módulo 6 Módulo 6 (40cm) …" at bounding box center [67, 54] width 65 height 12
select select "44: Object"
click at [35, 48] on select "Módulo 10 Módulo 10 (40cm) Módulo 11 Módulo 11 (40cm) Módulo 6 Módulo 6 (40cm) …" at bounding box center [67, 54] width 65 height 12
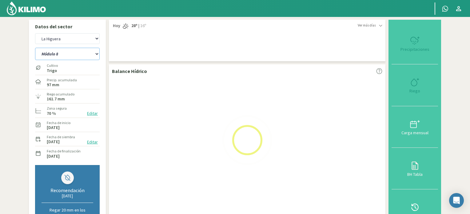
select select "9: Object"
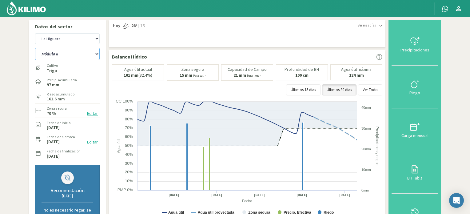
click at [97, 53] on select "Módulo 10 Módulo 10 (40cm) Módulo 11 Módulo 11 (40cm) Módulo 6 Módulo 6 (40cm) …" at bounding box center [67, 54] width 65 height 12
click at [35, 48] on select "Módulo 10 Módulo 10 (40cm) Módulo 11 Módulo 11 (40cm) Módulo 6 Módulo 6 (40cm) …" at bounding box center [67, 54] width 65 height 12
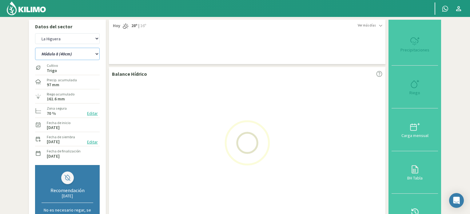
select select "56: Object"
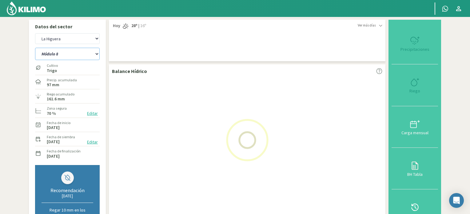
select select "11: Object"
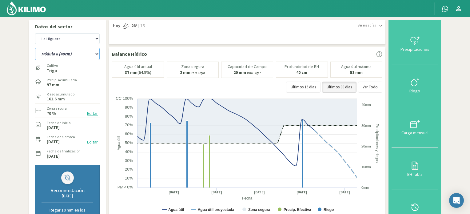
click at [97, 53] on select "Módulo 10 Módulo 10 (40cm) Módulo 11 Módulo 11 (40cm) Módulo 6 Módulo 6 (40cm) …" at bounding box center [67, 54] width 65 height 12
click at [35, 48] on select "Módulo 10 Módulo 10 (40cm) Módulo 11 Módulo 11 (40cm) Módulo 6 Módulo 6 (40cm) …" at bounding box center [67, 54] width 65 height 12
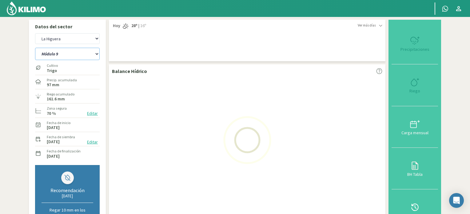
select select "69: Object"
select select "13: Object"
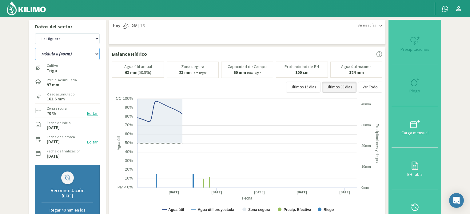
select select "82: Object"
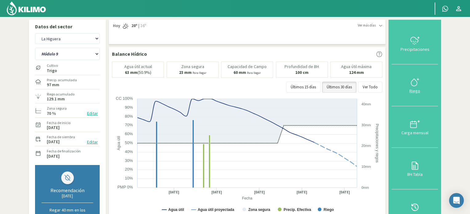
click at [414, 79] on icon at bounding box center [414, 82] width 6 height 7
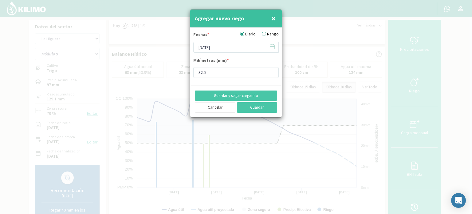
click at [273, 48] on icon at bounding box center [272, 47] width 6 height 6
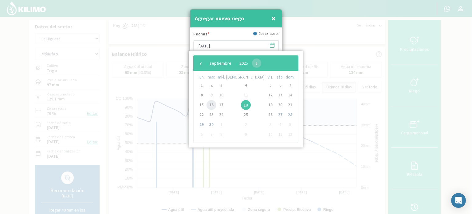
click at [216, 105] on span "16" at bounding box center [212, 105] width 10 height 10
type input "16/09/2025"
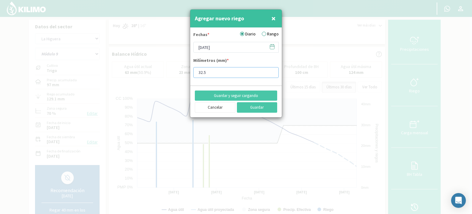
drag, startPoint x: 207, startPoint y: 72, endPoint x: 144, endPoint y: 56, distance: 64.7
click at [153, 63] on div "Agregar nuevo riego × Fechas * Diario Rango 16/09/2025 Milímetros (mm) * 32.5 G…" at bounding box center [236, 107] width 472 height 214
type input "31"
type input "31.2"
click at [252, 105] on button "Guardar" at bounding box center [257, 107] width 41 height 10
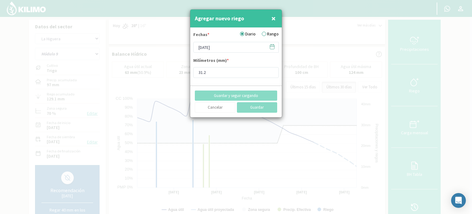
type input "[DATE]"
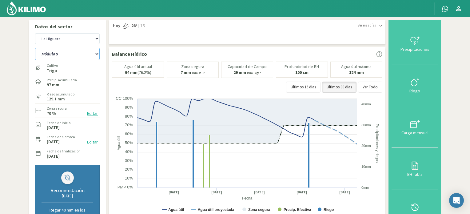
click at [97, 54] on select "Módulo 10 Módulo 10 (40cm) Módulo 11 Módulo 11 (40cm) Módulo 6 Módulo 6 (40cm) …" at bounding box center [67, 54] width 65 height 12
click at [35, 48] on select "Módulo 10 Módulo 10 (40cm) Módulo 11 Módulo 11 (40cm) Módulo 6 Módulo 6 (40cm) …" at bounding box center [67, 54] width 65 height 12
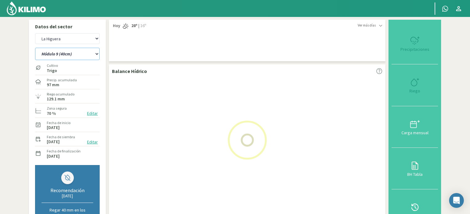
select select "82: Object"
select select "15: Object"
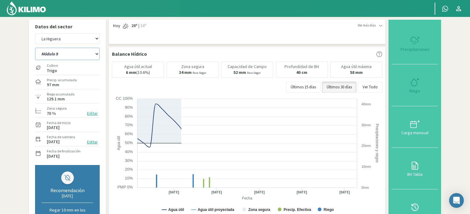
select select "95: Object"
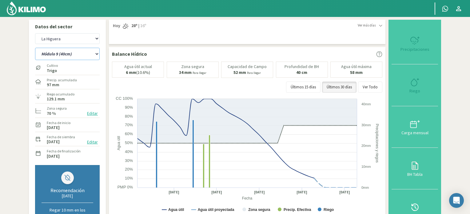
type input "32.5"
click at [411, 80] on icon at bounding box center [415, 82] width 10 height 10
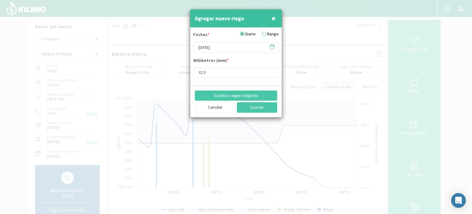
click at [271, 47] on icon at bounding box center [272, 47] width 6 height 6
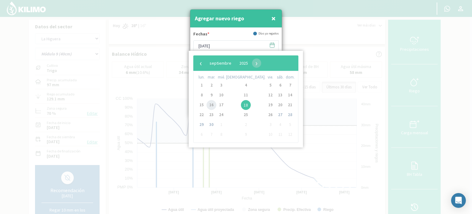
click at [216, 104] on span "16" at bounding box center [212, 105] width 10 height 10
type input "16/09/2025"
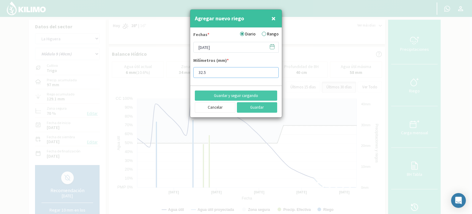
drag, startPoint x: 215, startPoint y: 72, endPoint x: 171, endPoint y: 68, distance: 44.2
click at [171, 68] on div "Agregar nuevo riego × Fechas * Diario Rango 16/09/2025 Milímetros (mm) * 32.5 G…" at bounding box center [236, 107] width 472 height 214
type input "31"
type input "31.2"
click at [261, 105] on button "Guardar" at bounding box center [257, 107] width 41 height 10
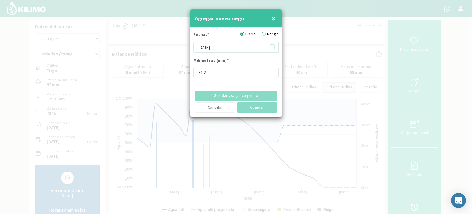
type input "[DATE]"
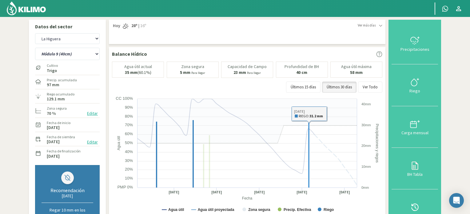
click at [309, 167] on icon "Created with Highcharts 9.2.2 Fecha Agua útil Precipitaciones y riegos Agua úti…" at bounding box center [248, 157] width 272 height 123
click at [308, 170] on rect at bounding box center [309, 154] width 2 height 65
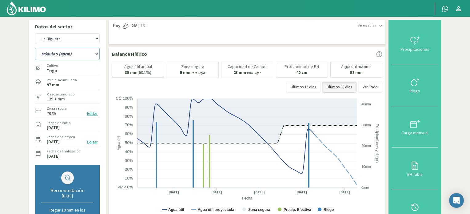
click at [98, 53] on select "Módulo 10 Módulo 10 (40cm) Módulo 11 Módulo 11 (40cm) Módulo 6 Módulo 6 (40cm) …" at bounding box center [67, 54] width 65 height 12
click at [35, 48] on select "Módulo 10 Módulo 10 (40cm) Módulo 11 Módulo 11 (40cm) Módulo 6 Módulo 6 (40cm) …" at bounding box center [67, 54] width 65 height 12
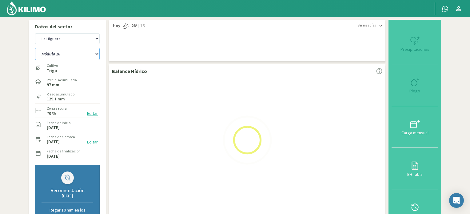
select select "95: Object"
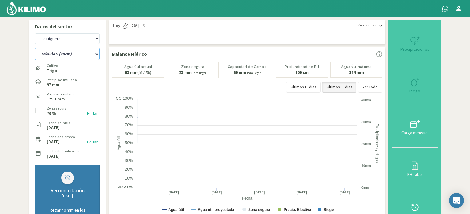
select select "17: Object"
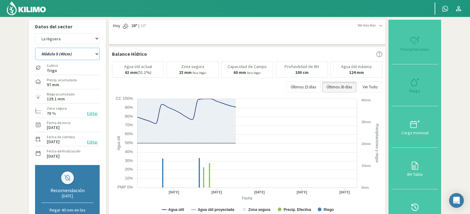
select select "96: Object"
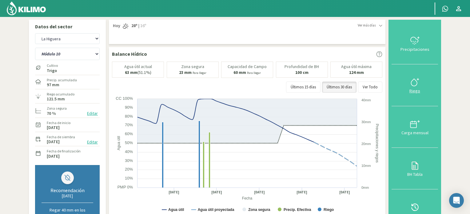
click at [418, 81] on icon at bounding box center [415, 82] width 10 height 10
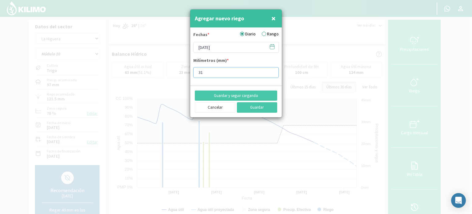
type input "31"
click at [271, 70] on input "31" at bounding box center [235, 72] width 85 height 11
click at [273, 48] on icon at bounding box center [272, 47] width 6 height 6
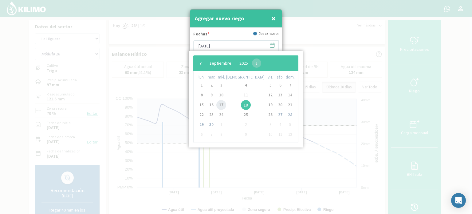
click at [224, 104] on span "17" at bounding box center [221, 105] width 10 height 10
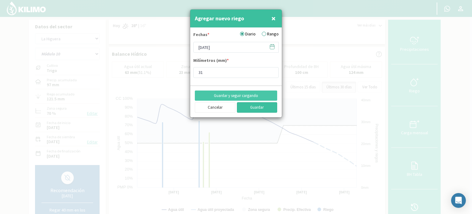
click at [257, 105] on button "Guardar" at bounding box center [257, 107] width 41 height 10
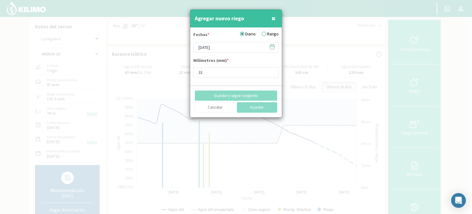
type input "[DATE]"
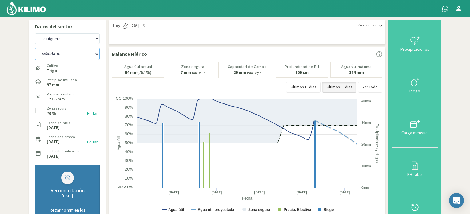
click at [97, 52] on select "Módulo 10 Módulo 10 (40cm) Módulo 11 Módulo 11 (40cm) Módulo 6 Módulo 6 (40cm) …" at bounding box center [67, 54] width 65 height 12
click at [35, 48] on select "Módulo 10 Módulo 10 (40cm) Módulo 11 Módulo 11 (40cm) Módulo 6 Módulo 6 (40cm) …" at bounding box center [67, 54] width 65 height 12
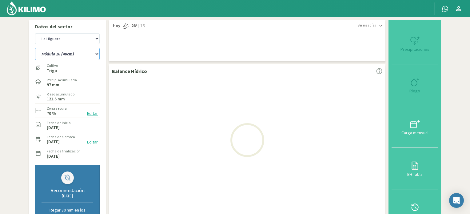
select select "96: Object"
select select "19: Object"
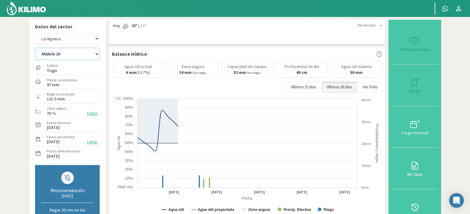
select select "109: Object"
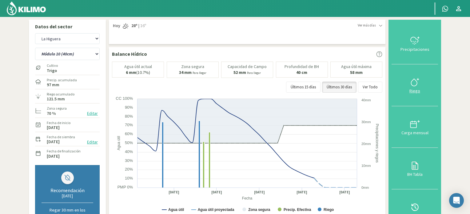
click at [414, 81] on icon at bounding box center [415, 82] width 10 height 10
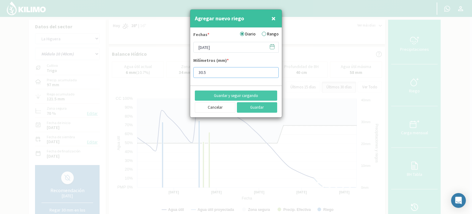
drag, startPoint x: 214, startPoint y: 69, endPoint x: 187, endPoint y: 67, distance: 26.8
click at [187, 67] on div "Agregar nuevo riego × Fechas * Diario Rango 18/09/2025 Milímetros (mm) * 30.5 G…" at bounding box center [236, 107] width 472 height 214
type input "31"
click at [275, 48] on icon at bounding box center [272, 47] width 6 height 6
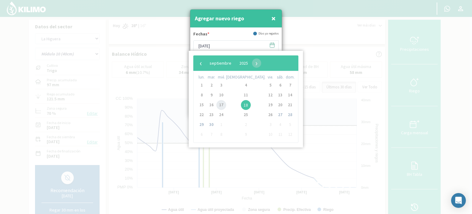
click at [224, 104] on span "17" at bounding box center [221, 105] width 10 height 10
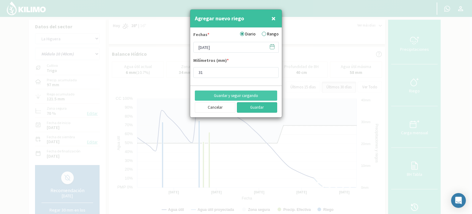
click at [247, 105] on button "Guardar" at bounding box center [257, 107] width 41 height 10
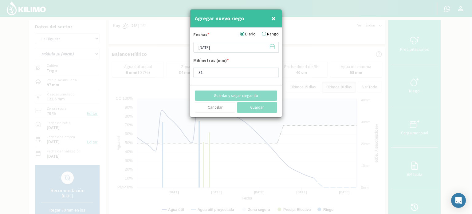
type input "[DATE]"
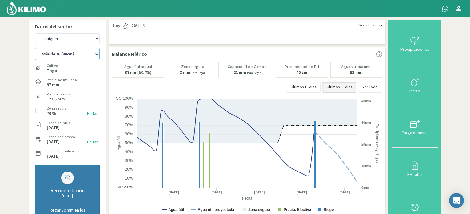
click at [98, 54] on select "Módulo 10 Módulo 10 (40cm) Módulo 11 Módulo 11 (40cm) Módulo 6 Módulo 6 (40cm) …" at bounding box center [67, 54] width 65 height 12
click at [35, 48] on select "Módulo 10 Módulo 10 (40cm) Módulo 11 Módulo 11 (40cm) Módulo 6 Módulo 6 (40cm) …" at bounding box center [67, 54] width 65 height 12
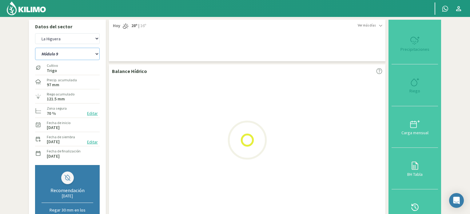
select select "109: Object"
select select "21: Object"
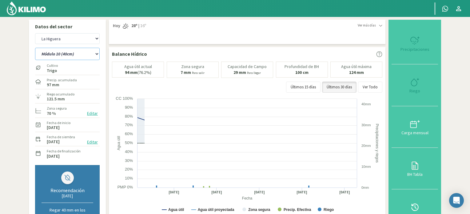
select select "130: Object"
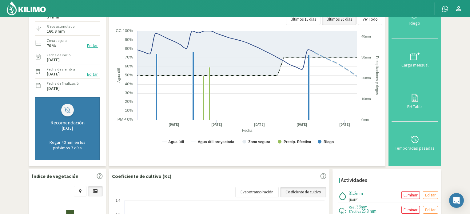
scroll to position [92, 0]
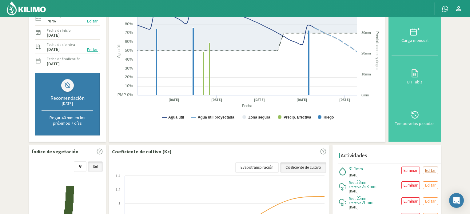
click at [427, 169] on p "Editar" at bounding box center [430, 170] width 11 height 7
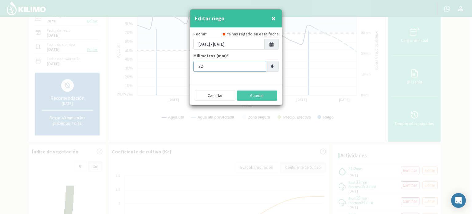
click at [258, 63] on input "32" at bounding box center [229, 66] width 73 height 11
type input "33"
click at [258, 63] on input "33" at bounding box center [229, 66] width 73 height 11
click at [252, 97] on button "Guardar" at bounding box center [257, 95] width 41 height 10
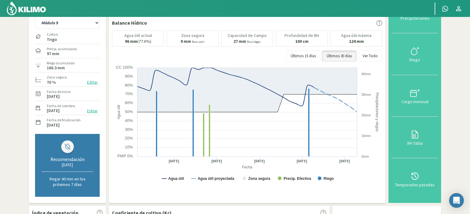
scroll to position [31, 0]
click at [98, 22] on select "Módulo 10 Módulo 10 (40cm) Módulo 11 Módulo 11 (40cm) Módulo 6 Módulo 6 (40cm) …" at bounding box center [67, 23] width 65 height 12
click at [35, 17] on select "Módulo 10 Módulo 10 (40cm) Módulo 11 Módulo 11 (40cm) Módulo 6 Módulo 6 (40cm) …" at bounding box center [67, 23] width 65 height 12
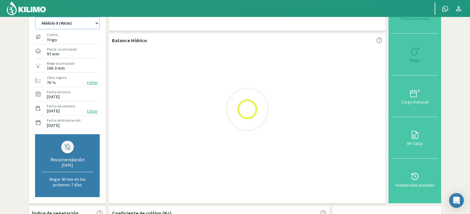
select select "130: Object"
select select "23: Object"
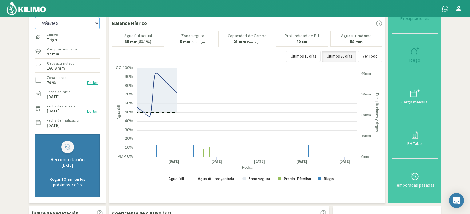
select select "143: Object"
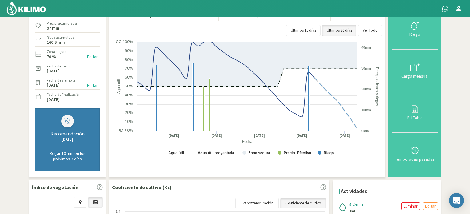
scroll to position [123, 0]
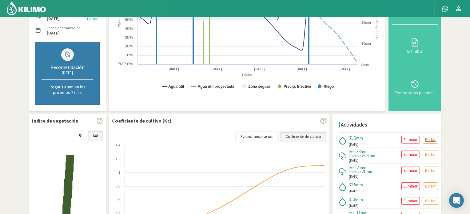
click at [431, 137] on p "Editar" at bounding box center [430, 139] width 11 height 7
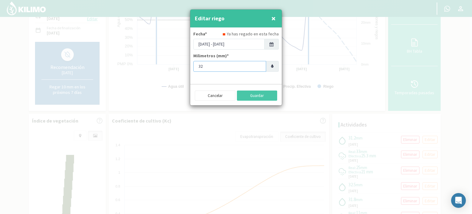
click at [259, 65] on input "32" at bounding box center [229, 66] width 73 height 11
type input "33"
click at [259, 65] on input "33" at bounding box center [229, 66] width 73 height 11
click at [254, 94] on button "Guardar" at bounding box center [257, 95] width 41 height 10
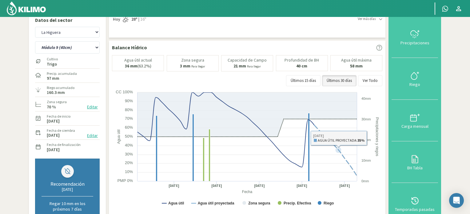
scroll to position [0, 0]
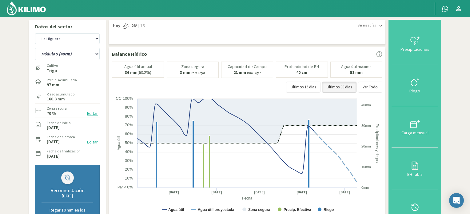
click at [32, 10] on img at bounding box center [26, 8] width 40 height 15
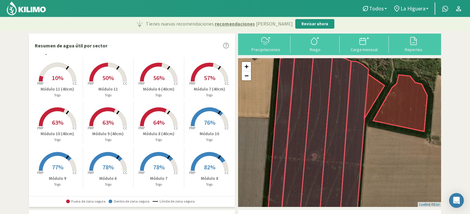
click at [106, 166] on span "78%" at bounding box center [107, 167] width 11 height 8
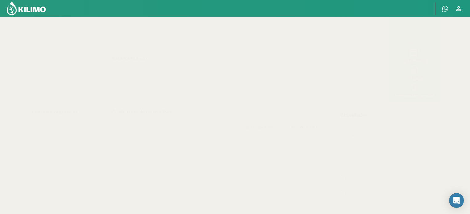
select select "1: Object"
select select "4: Object"
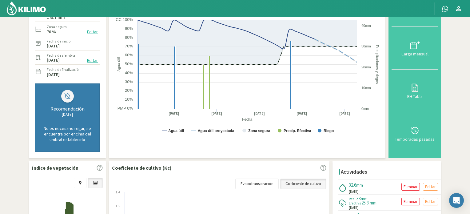
scroll to position [92, 0]
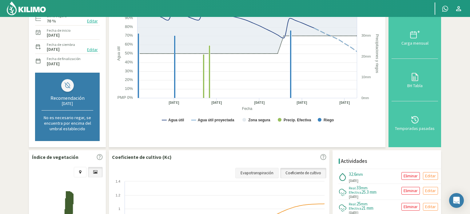
click at [264, 172] on link "Evapotranspiración" at bounding box center [256, 173] width 43 height 10
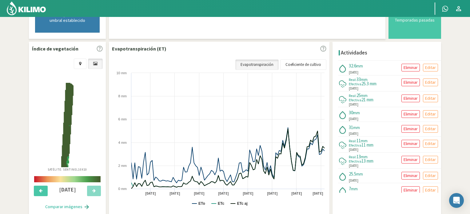
scroll to position [215, 0]
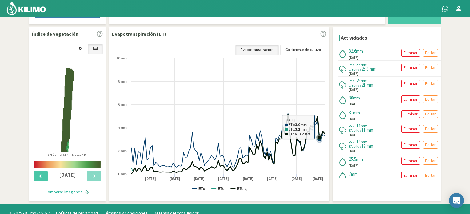
click at [319, 125] on icon at bounding box center [227, 144] width 193 height 60
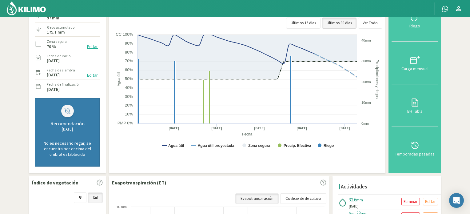
scroll to position [61, 0]
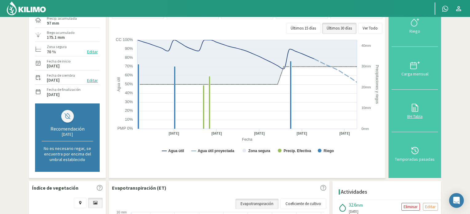
click at [415, 104] on icon at bounding box center [414, 108] width 6 height 8
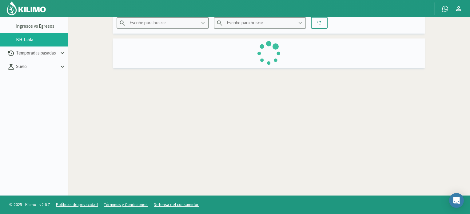
type input "La Higuera"
type input "Módulo 6"
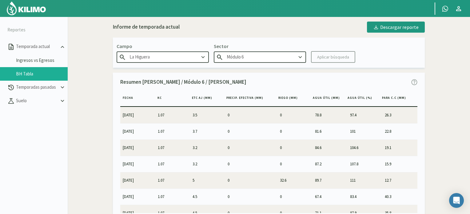
scroll to position [0, 0]
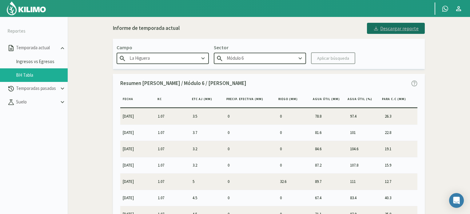
click at [394, 27] on div "Descargar reporte" at bounding box center [396, 28] width 46 height 7
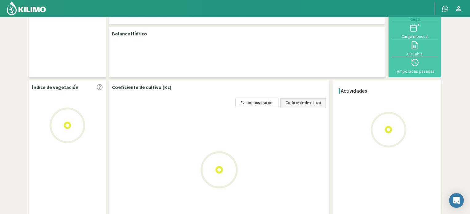
scroll to position [43, 0]
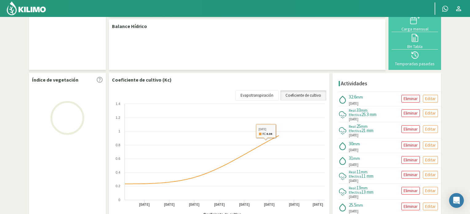
select select "1: Object"
select select "4: Object"
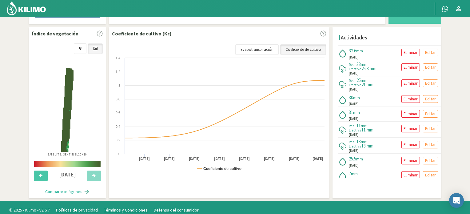
scroll to position [219, 0]
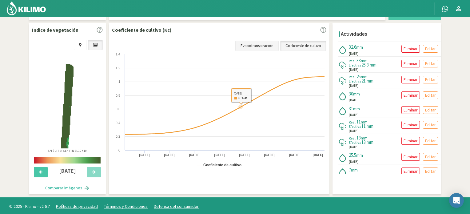
click at [258, 45] on link "Evapotranspiración" at bounding box center [256, 46] width 43 height 10
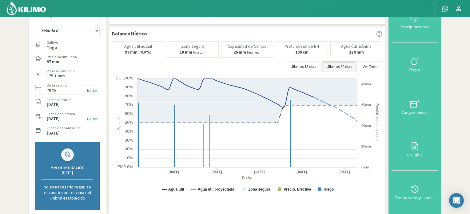
scroll to position [0, 0]
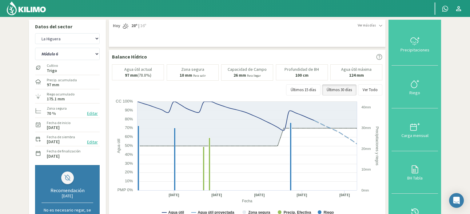
click at [42, 10] on img at bounding box center [26, 8] width 40 height 15
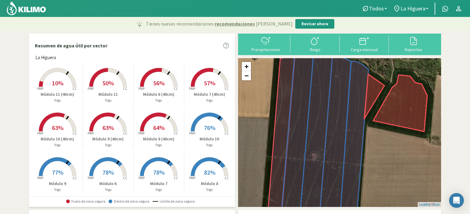
click at [427, 8] on b at bounding box center [427, 8] width 2 height 1
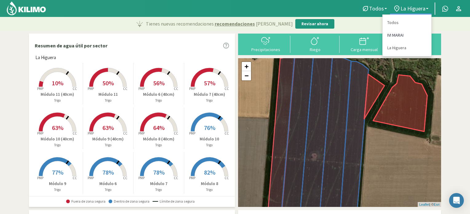
click at [398, 36] on link "IVI MARAI" at bounding box center [406, 35] width 49 height 13
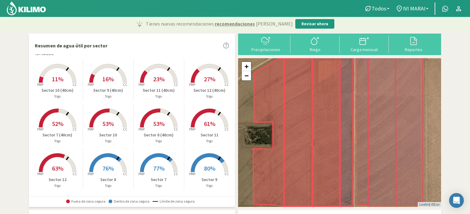
scroll to position [5, 0]
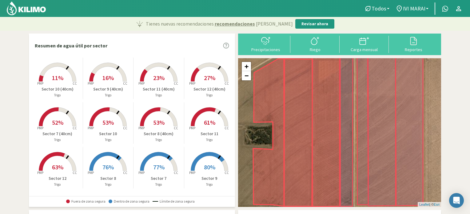
click at [205, 167] on span "80%" at bounding box center [209, 167] width 11 height 8
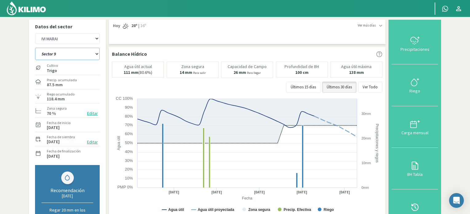
click at [96, 54] on select "Sector 10 Sector 10 (40cm) Sector 11 Sector 11 (40cm) Sector 12 Sector 12 (40cm…" at bounding box center [67, 54] width 65 height 12
select select "8: Object"
click at [35, 48] on select "Sector 10 Sector 10 (40cm) Sector 11 Sector 11 (40cm) Sector 12 Sector 12 (40cm…" at bounding box center [67, 54] width 65 height 12
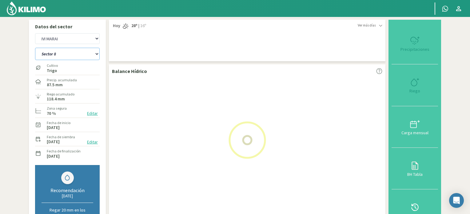
select select "2: Object"
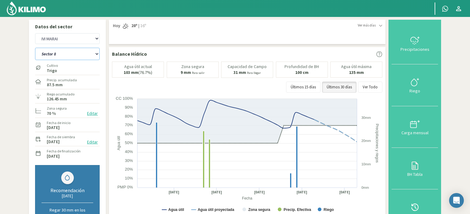
click at [96, 54] on select "Sector 10 Sector 10 (40cm) Sector 11 Sector 11 (40cm) Sector 12 Sector 12 (40cm…" at bounding box center [67, 54] width 65 height 12
select select "12: Object"
click at [35, 48] on select "Sector 10 Sector 10 (40cm) Sector 11 Sector 11 (40cm) Sector 12 Sector 12 (40cm…" at bounding box center [67, 54] width 65 height 12
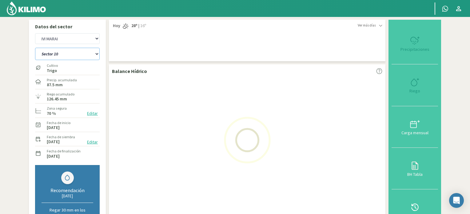
select select "4: Object"
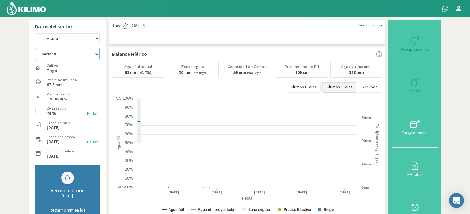
select select "24: Object"
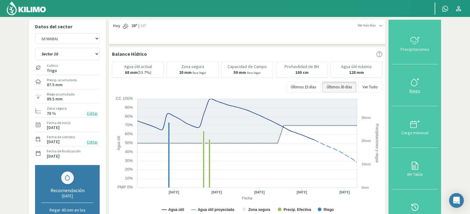
click at [414, 83] on icon at bounding box center [415, 82] width 10 height 10
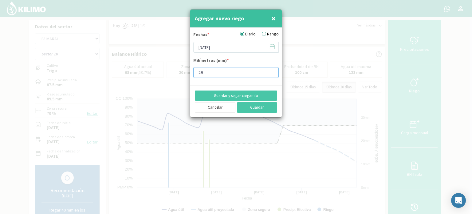
click at [272, 70] on input "29" at bounding box center [235, 72] width 85 height 11
click at [272, 70] on input "30" at bounding box center [235, 72] width 85 height 11
type input "31"
click at [272, 70] on input "31" at bounding box center [235, 72] width 85 height 11
type input "31.5"
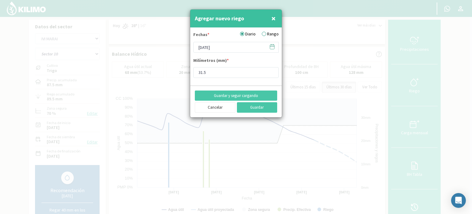
click at [271, 46] on icon at bounding box center [272, 46] width 4 height 0
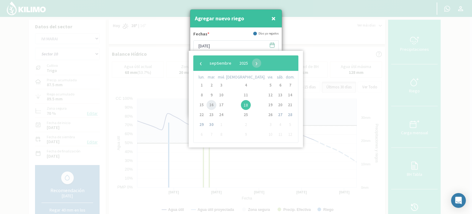
click at [215, 105] on span "16" at bounding box center [212, 105] width 10 height 10
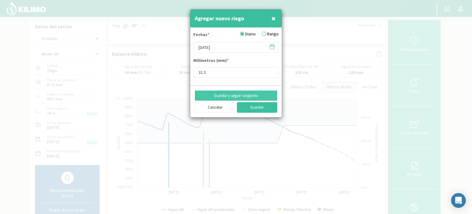
click at [254, 108] on button "Guardar" at bounding box center [257, 107] width 41 height 10
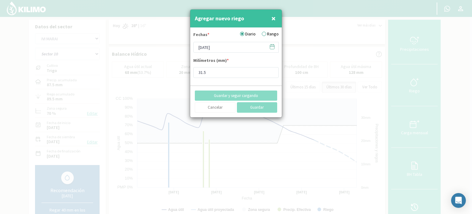
type input "[DATE]"
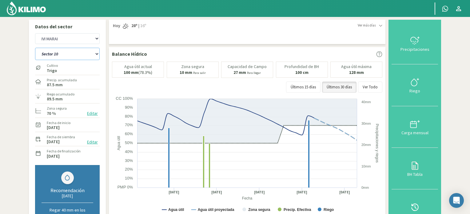
click at [97, 54] on select "Sector 10 Sector 10 (40cm) Sector 11 Sector 11 (40cm) Sector 12 Sector 12 (40cm…" at bounding box center [67, 54] width 65 height 12
select select "25: Object"
click at [35, 48] on select "Sector 10 Sector 10 (40cm) Sector 11 Sector 11 (40cm) Sector 12 Sector 12 (40cm…" at bounding box center [67, 54] width 65 height 12
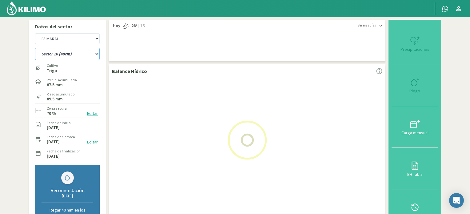
select select "6: Object"
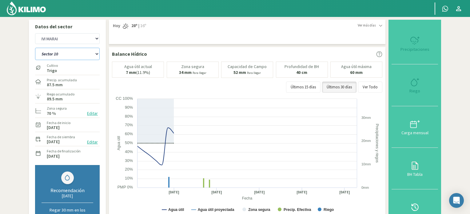
select select "37: Object"
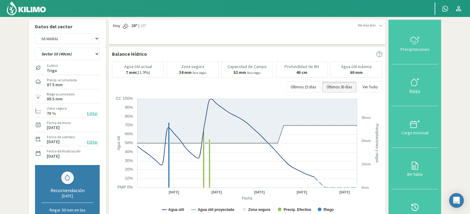
click at [416, 85] on icon at bounding box center [414, 82] width 6 height 7
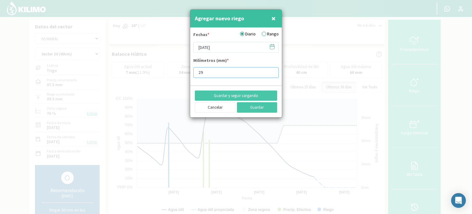
click at [271, 70] on input "29" at bounding box center [235, 72] width 85 height 11
click at [271, 70] on input "30" at bounding box center [235, 72] width 85 height 11
type input "31"
click at [271, 70] on input "31" at bounding box center [235, 72] width 85 height 11
type input "31.5"
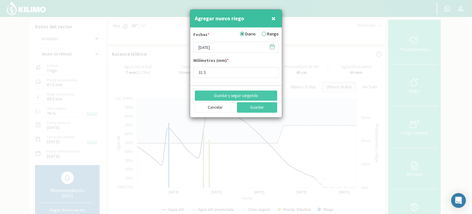
click at [273, 47] on icon at bounding box center [272, 47] width 6 height 6
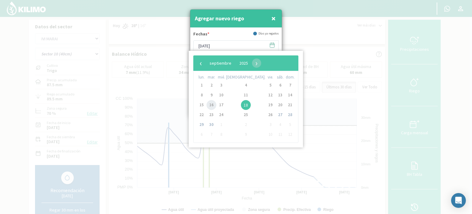
drag, startPoint x: 219, startPoint y: 105, endPoint x: 235, endPoint y: 128, distance: 27.3
click at [215, 105] on span "16" at bounding box center [212, 105] width 10 height 10
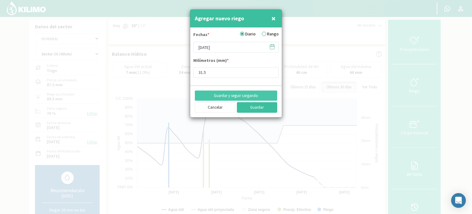
click at [260, 105] on button "Guardar" at bounding box center [257, 107] width 41 height 10
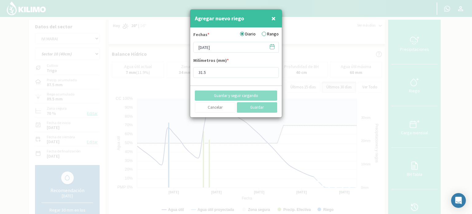
type input "[DATE]"
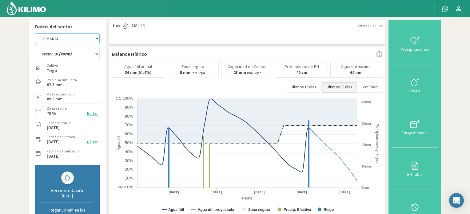
click at [96, 38] on select "IVI [PERSON_NAME]" at bounding box center [67, 38] width 65 height 11
click at [97, 54] on select "Sector 10 Sector 10 (40cm) Sector 11 Sector 11 (40cm) Sector 12 Sector 12 (40cm…" at bounding box center [67, 54] width 65 height 12
select select "38: Object"
click at [35, 48] on select "Sector 10 Sector 10 (40cm) Sector 11 Sector 11 (40cm) Sector 12 Sector 12 (40cm…" at bounding box center [67, 54] width 65 height 12
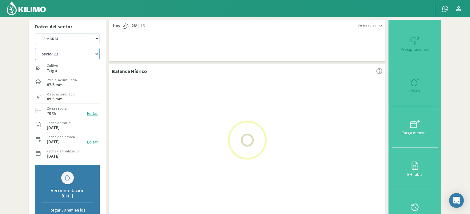
select select "8: Object"
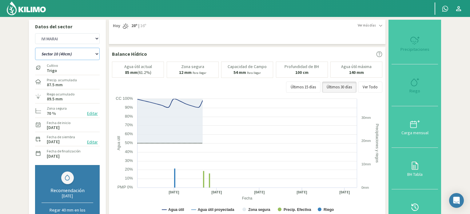
select select "50: Object"
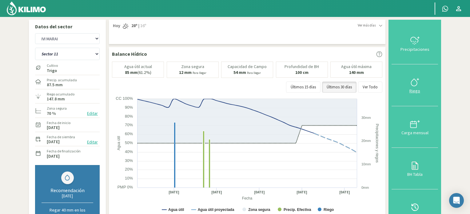
click at [419, 81] on icon at bounding box center [415, 82] width 10 height 10
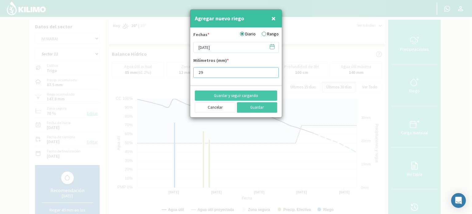
click at [271, 70] on input "29" at bounding box center [235, 72] width 85 height 11
click at [271, 70] on input "30" at bounding box center [235, 72] width 85 height 11
type input "31"
click at [271, 70] on input "31" at bounding box center [235, 72] width 85 height 11
type input "31.3"
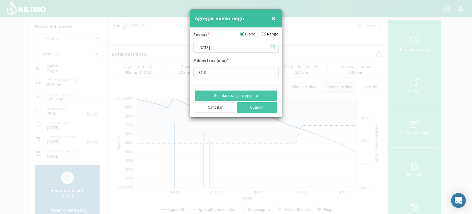
click at [272, 47] on icon at bounding box center [272, 47] width 6 height 6
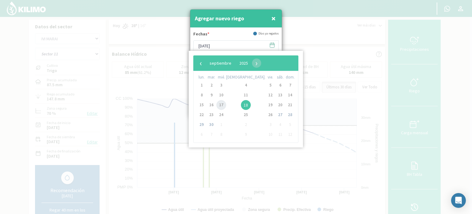
click at [226, 105] on span "17" at bounding box center [221, 105] width 10 height 10
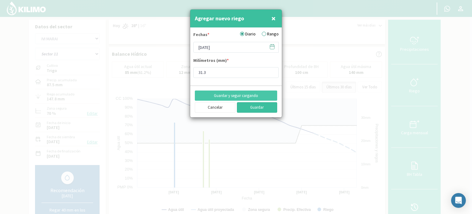
click at [255, 107] on button "Guardar" at bounding box center [257, 107] width 41 height 10
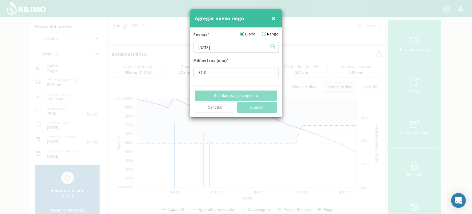
type input "[DATE]"
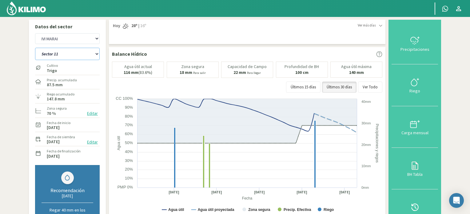
click at [97, 53] on select "Sector 10 Sector 10 (40cm) Sector 11 Sector 11 (40cm) Sector 12 Sector 12 (40cm…" at bounding box center [67, 54] width 65 height 12
select select "51: Object"
click at [35, 48] on select "Sector 10 Sector 10 (40cm) Sector 11 Sector 11 (40cm) Sector 12 Sector 12 (40cm…" at bounding box center [67, 54] width 65 height 12
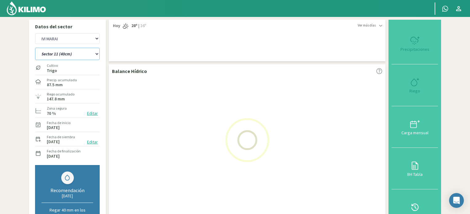
select select "10: Object"
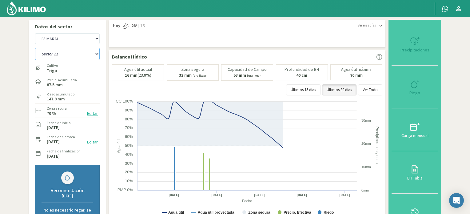
select select "63: Object"
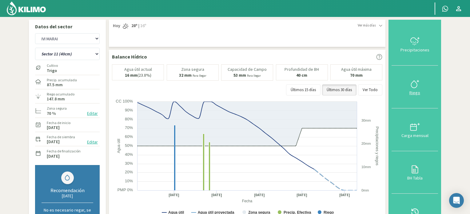
click at [417, 80] on icon at bounding box center [415, 84] width 10 height 10
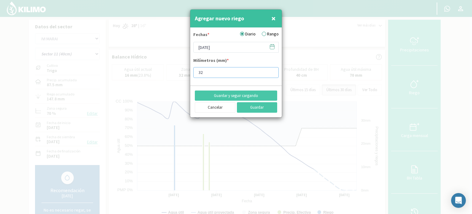
click at [271, 71] on input "32" at bounding box center [235, 72] width 85 height 11
type input "31"
click at [271, 72] on input "31" at bounding box center [235, 72] width 85 height 11
type input "31.3"
click at [253, 109] on button "Guardar" at bounding box center [257, 107] width 41 height 10
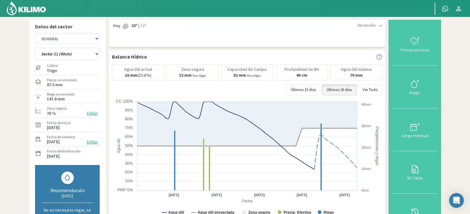
click at [26, 10] on img at bounding box center [26, 8] width 40 height 15
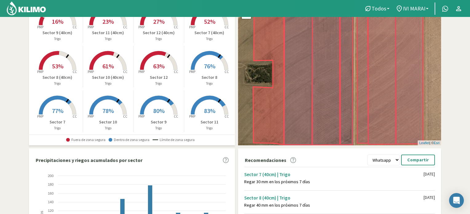
drag, startPoint x: 459, startPoint y: 9, endPoint x: 428, endPoint y: 69, distance: 67.4
click at [459, 9] on icon at bounding box center [458, 8] width 5 height 5
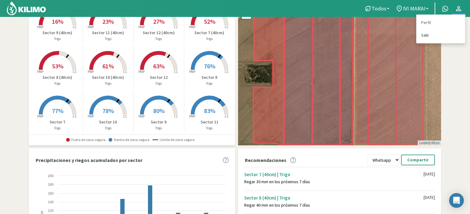
click at [428, 34] on link "Salir" at bounding box center [440, 35] width 49 height 13
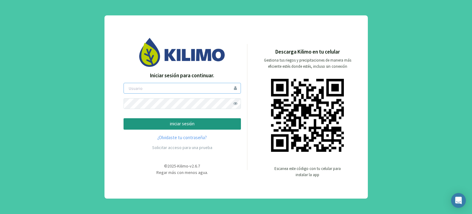
type input "boccolini"
